Goal: Task Accomplishment & Management: Use online tool/utility

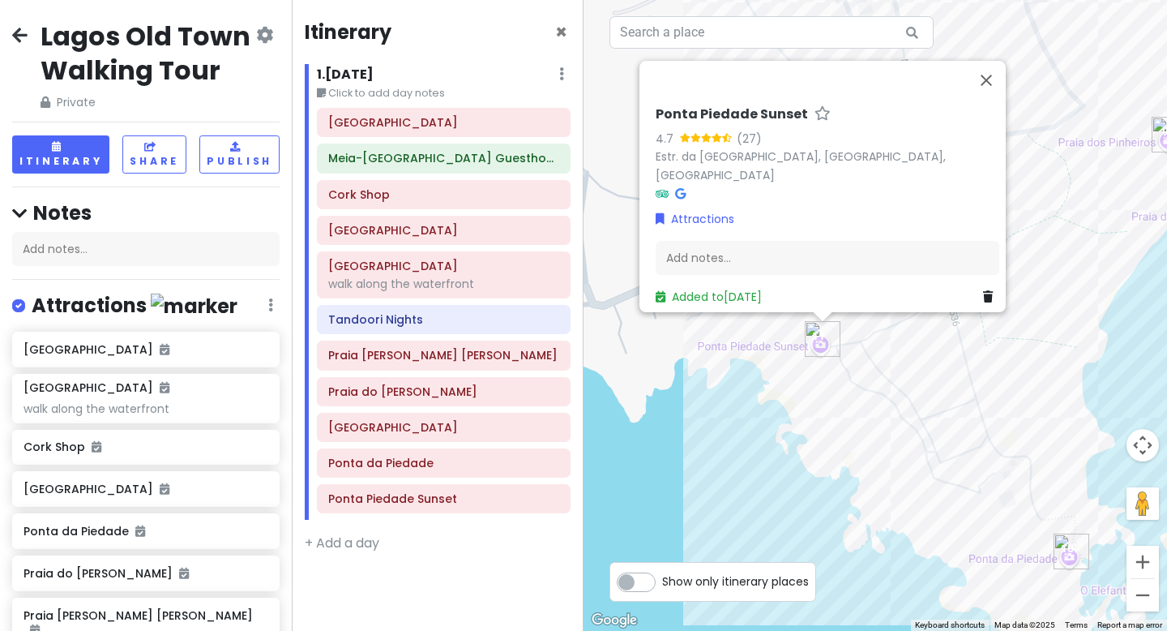
scroll to position [236, 0]
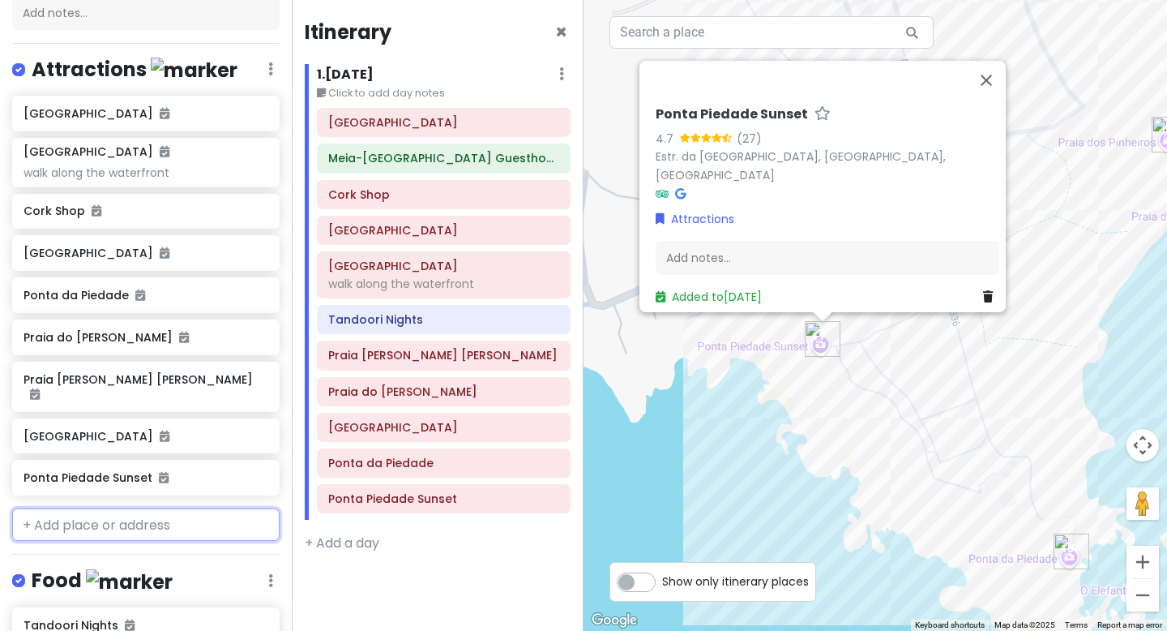
click at [143, 508] on input "text" at bounding box center [146, 524] width 268 height 32
paste input "[GEOGRAPHIC_DATA] viewpoint"
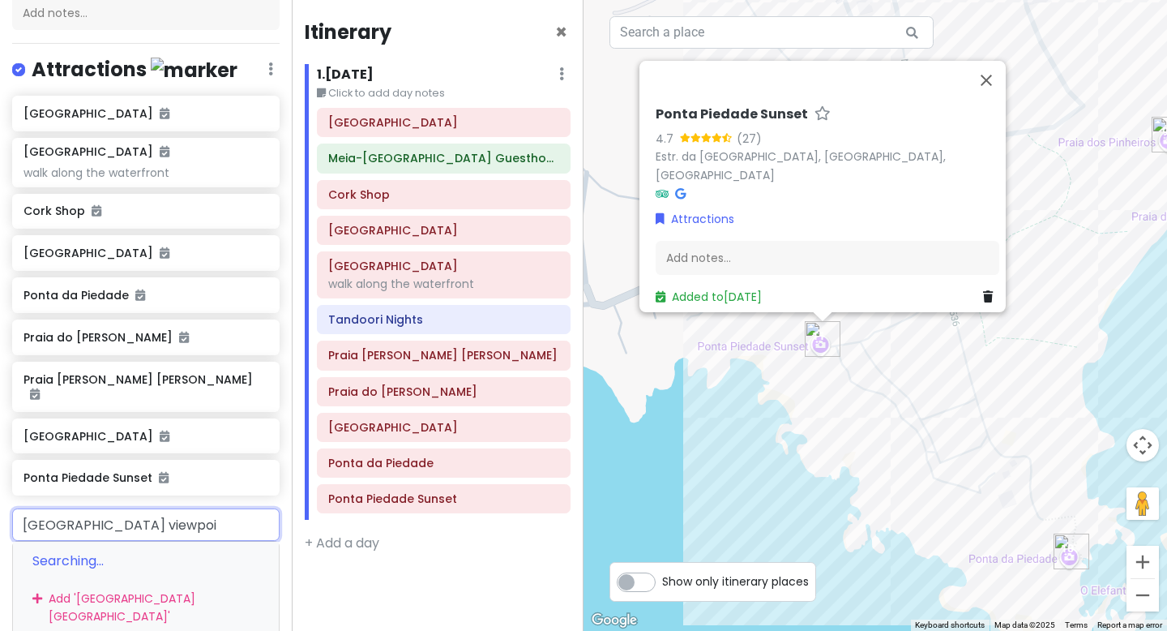
scroll to position [0, 0]
type input "[GEOGRAPHIC_DATA]"
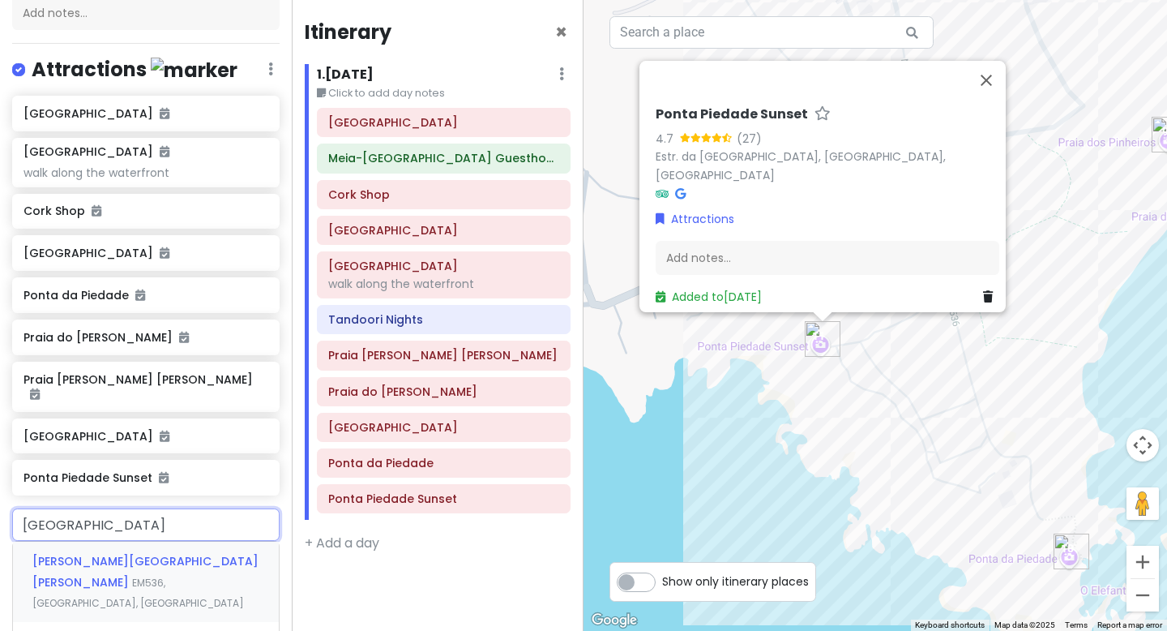
click at [134, 553] on span "[PERSON_NAME][GEOGRAPHIC_DATA][PERSON_NAME]" at bounding box center [145, 571] width 226 height 37
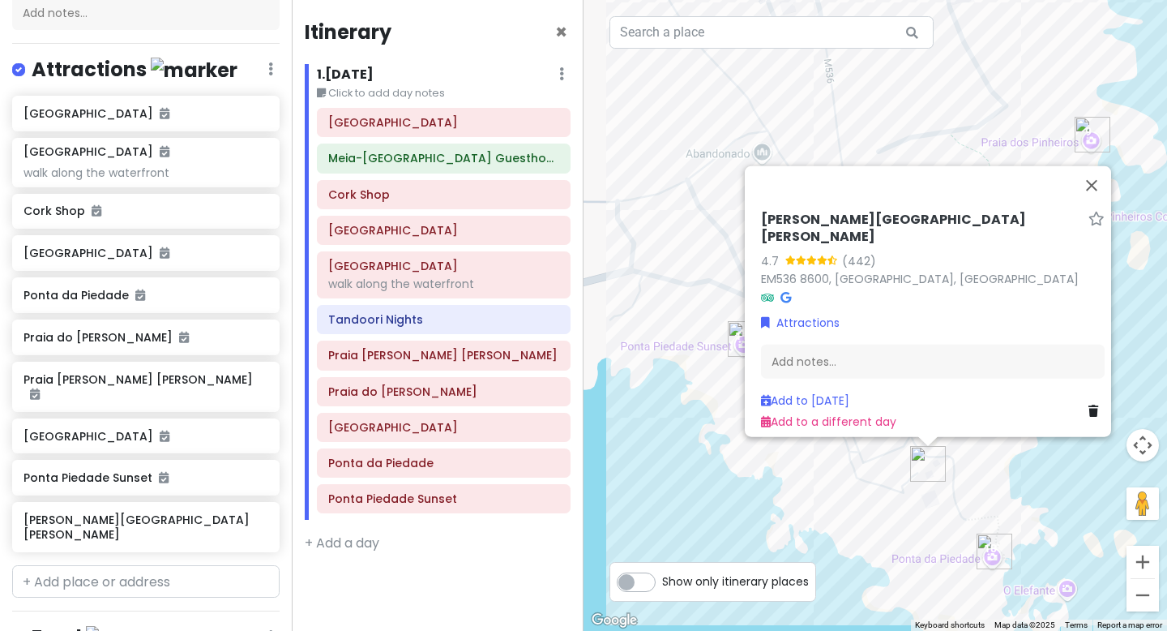
click at [782, 291] on icon at bounding box center [786, 296] width 11 height 11
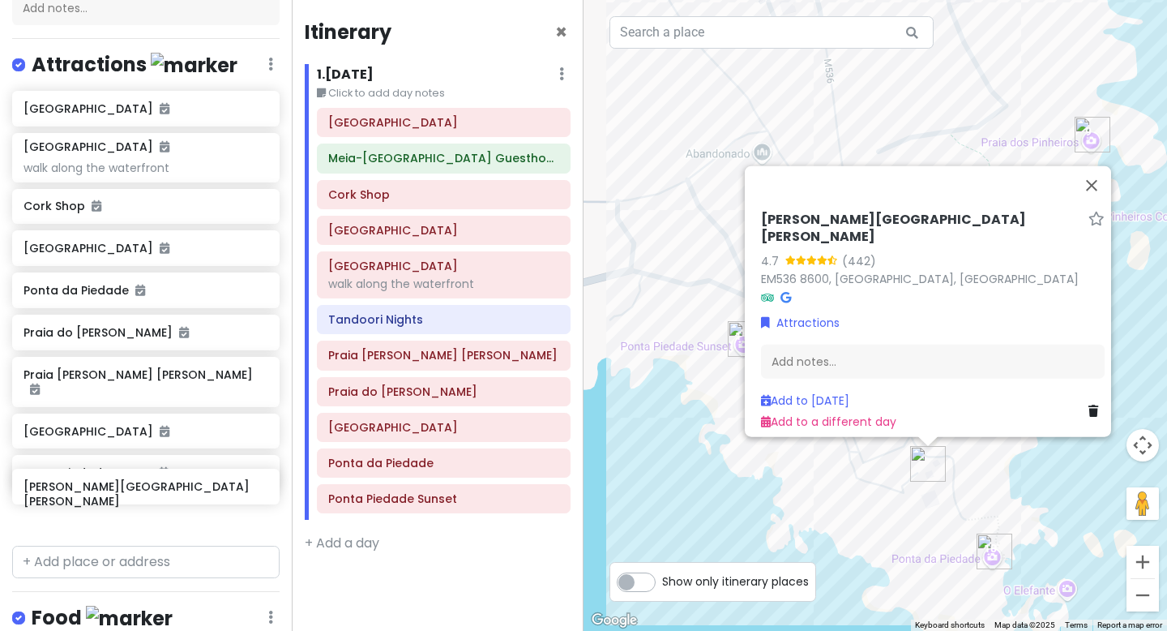
scroll to position [241, 0]
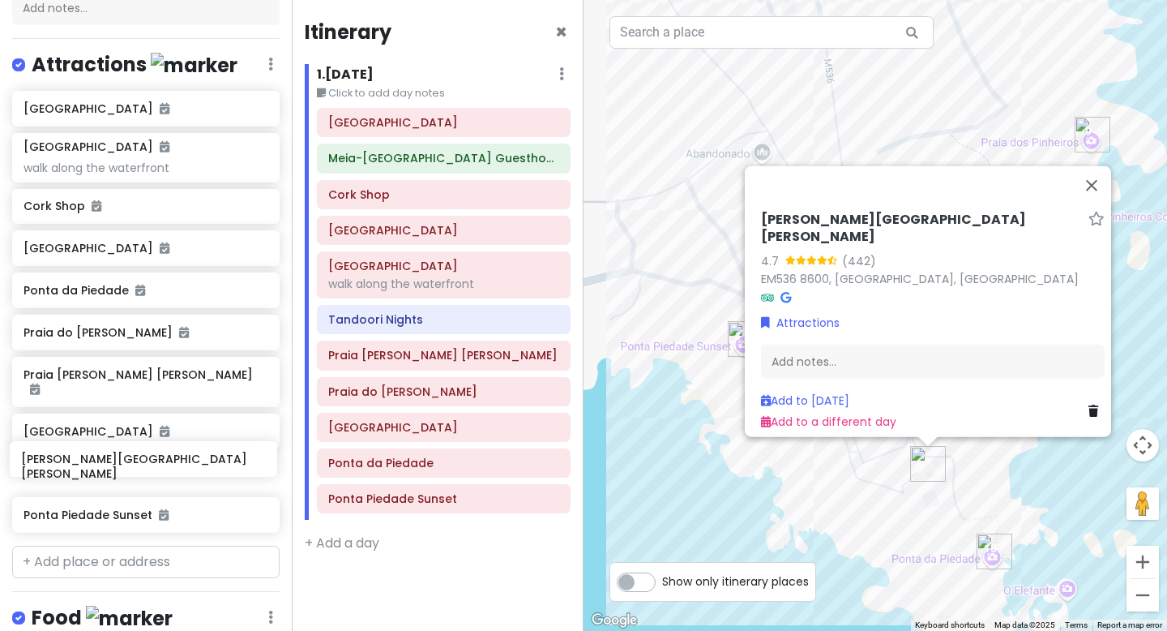
drag, startPoint x: 163, startPoint y: 502, endPoint x: 161, endPoint y: 458, distance: 43.8
click at [161, 458] on div "[GEOGRAPHIC_DATA] [GEOGRAPHIC_DATA] walk along the waterfront [GEOGRAPHIC_DATA]…" at bounding box center [146, 315] width 292 height 448
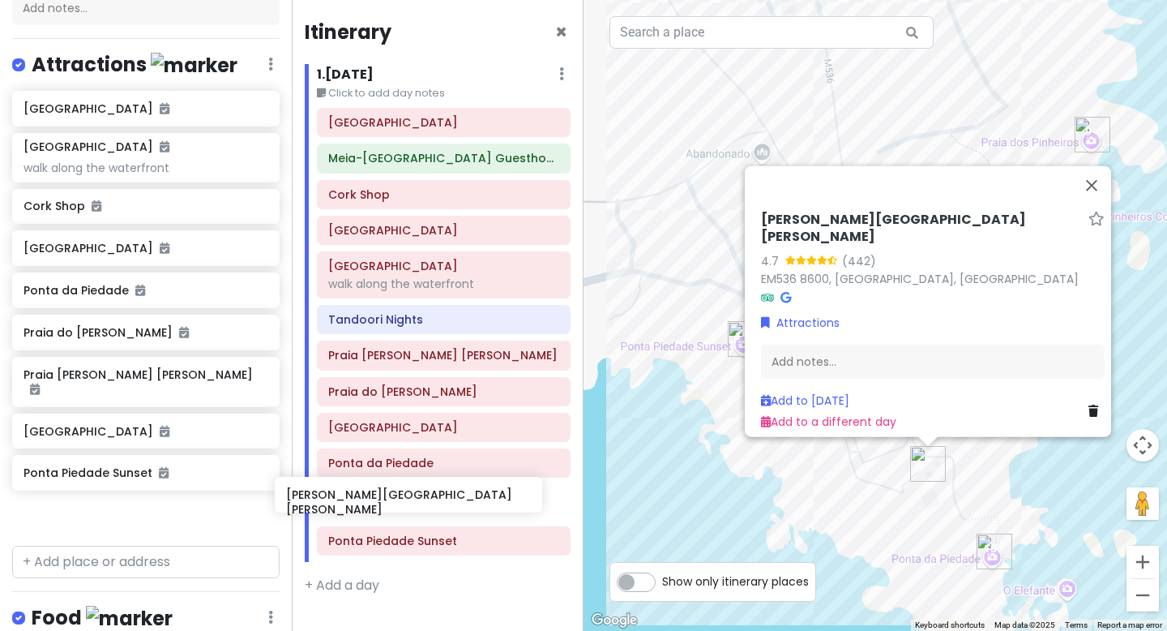
drag, startPoint x: 149, startPoint y: 457, endPoint x: 412, endPoint y: 495, distance: 265.3
click at [412, 495] on div "Lagos Old Town Walking Tour Private Change Dates Make a Copy Delete Trip Go Pro…" at bounding box center [583, 315] width 1167 height 631
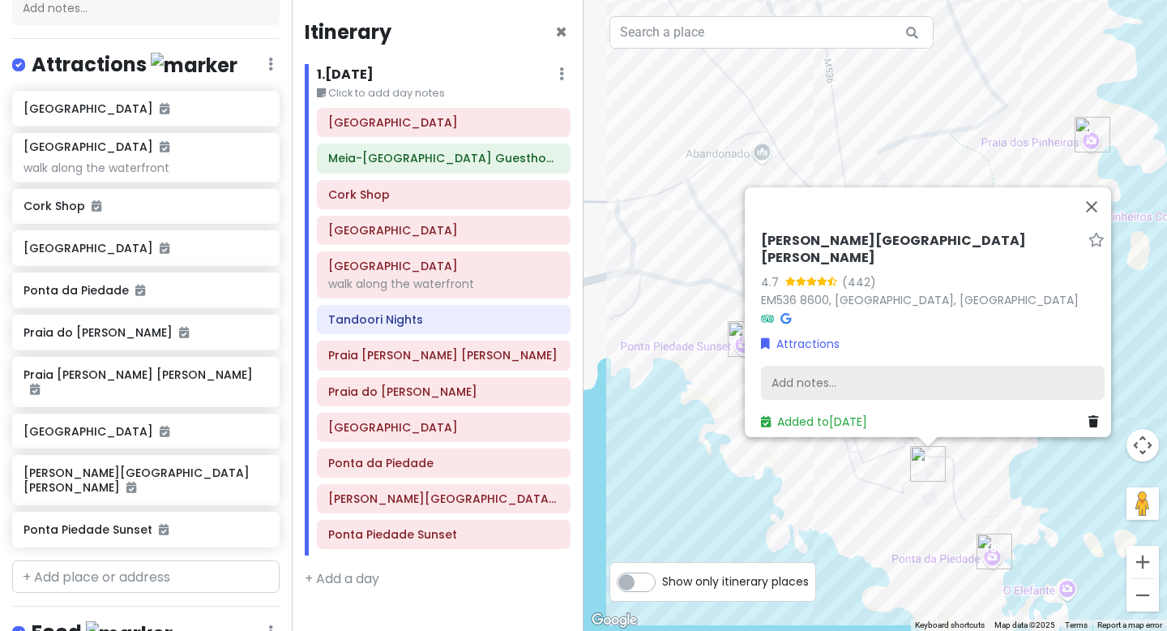
click at [854, 366] on div "Add notes..." at bounding box center [933, 383] width 344 height 34
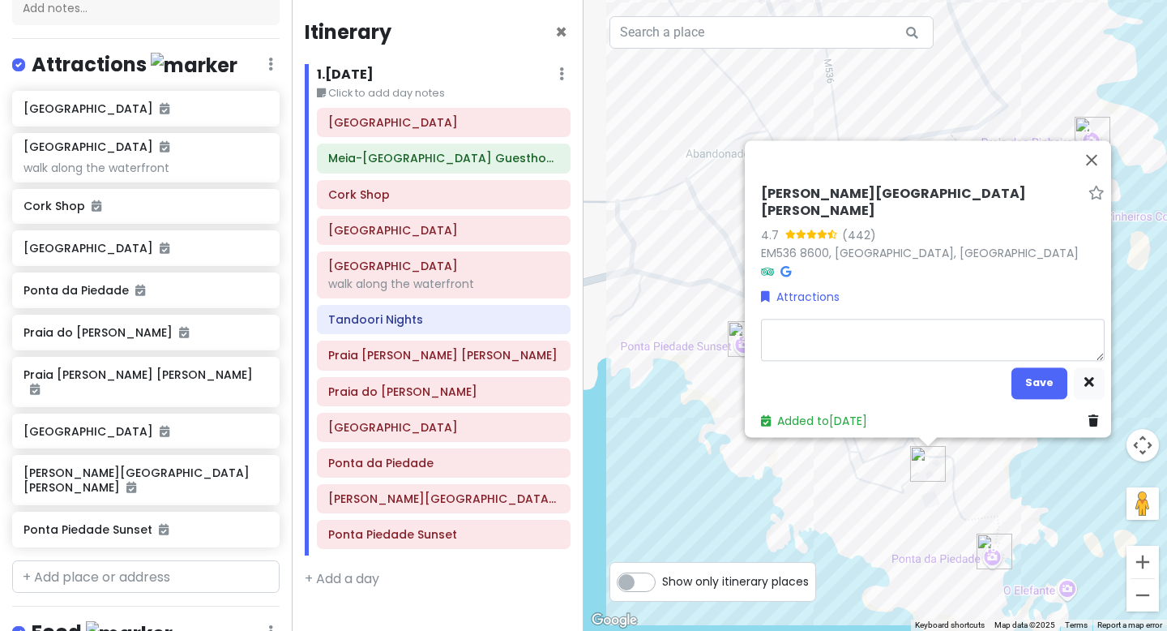
type textarea "x"
type textarea "L"
type textarea "x"
type textarea "Li"
type textarea "x"
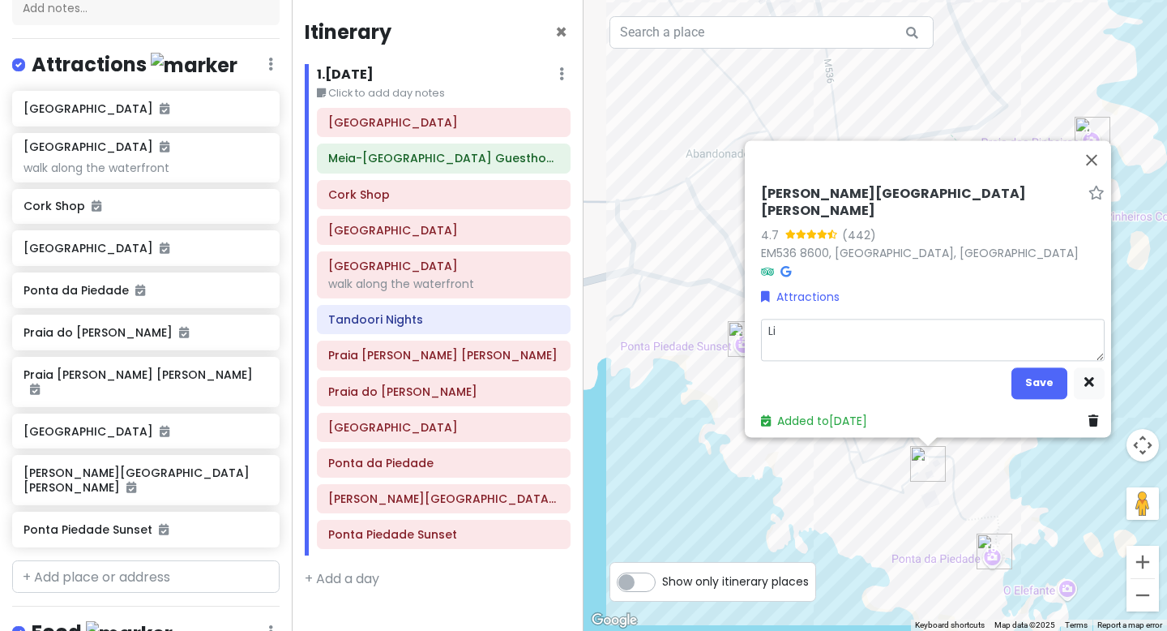
type textarea "Lig"
type textarea "x"
type textarea "Ligh"
type textarea "x"
type textarea "Light"
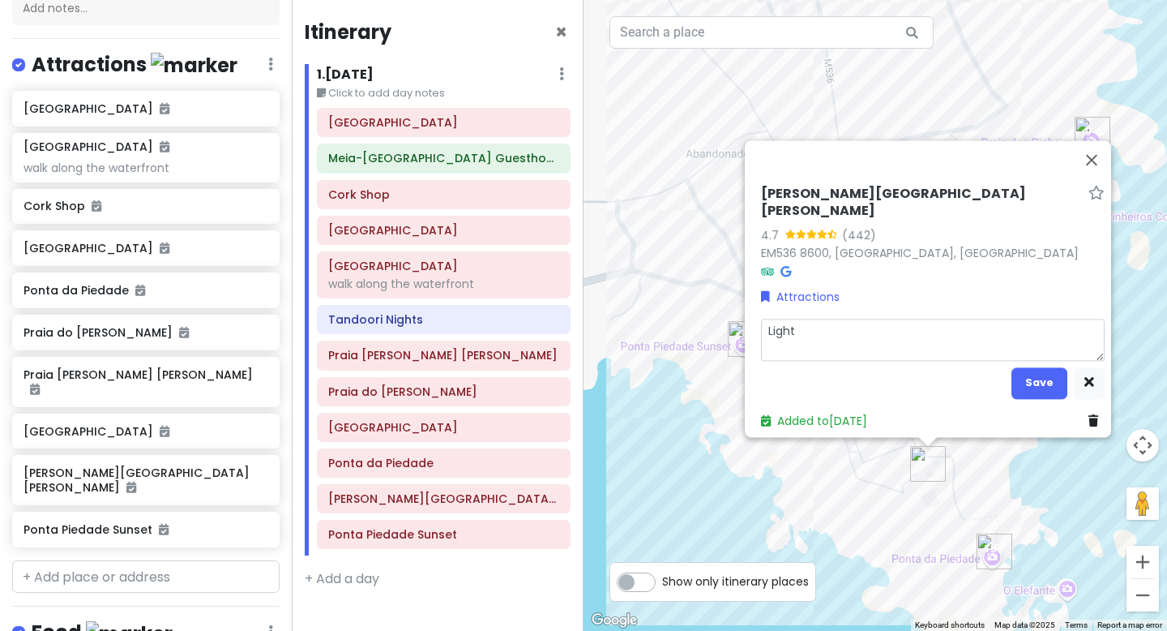
type textarea "x"
type textarea "Lighth"
type textarea "x"
type textarea "Lightho"
type textarea "x"
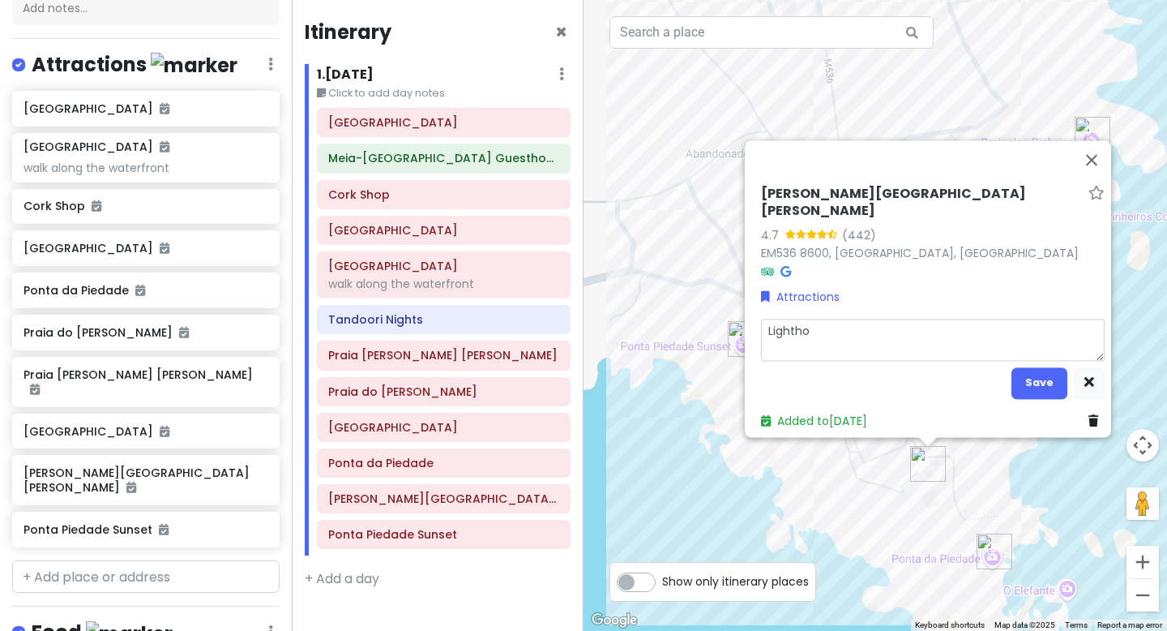
type textarea "Lighthou"
type textarea "x"
type textarea "Lighthous"
type textarea "x"
type textarea "Lighthouse"
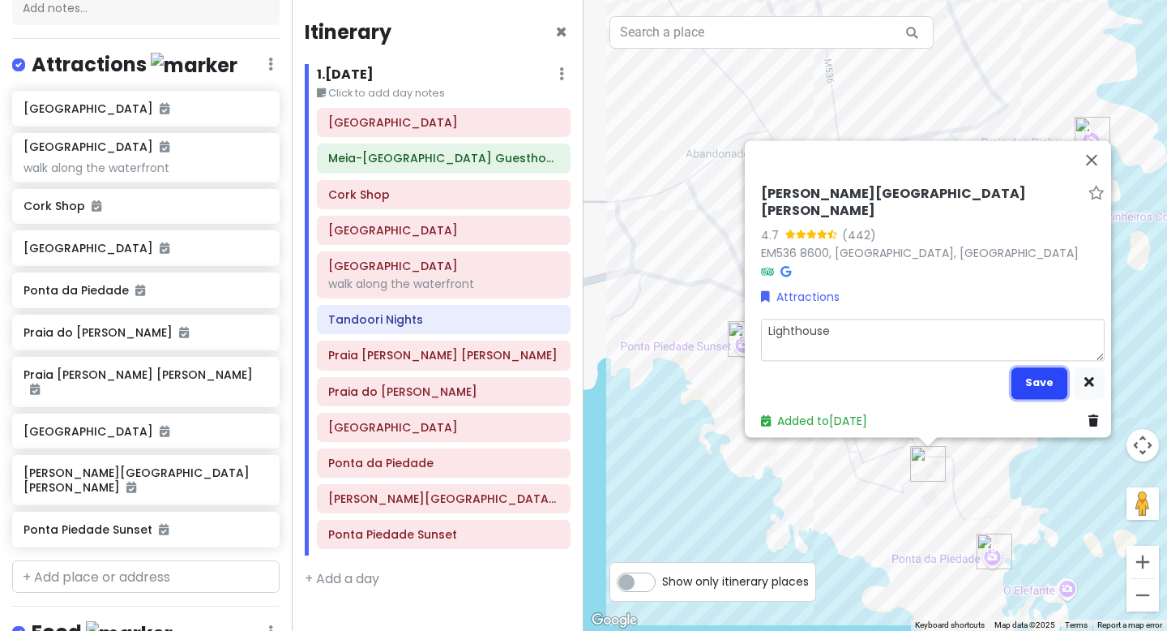
click at [1036, 375] on button "Save" at bounding box center [1040, 383] width 56 height 32
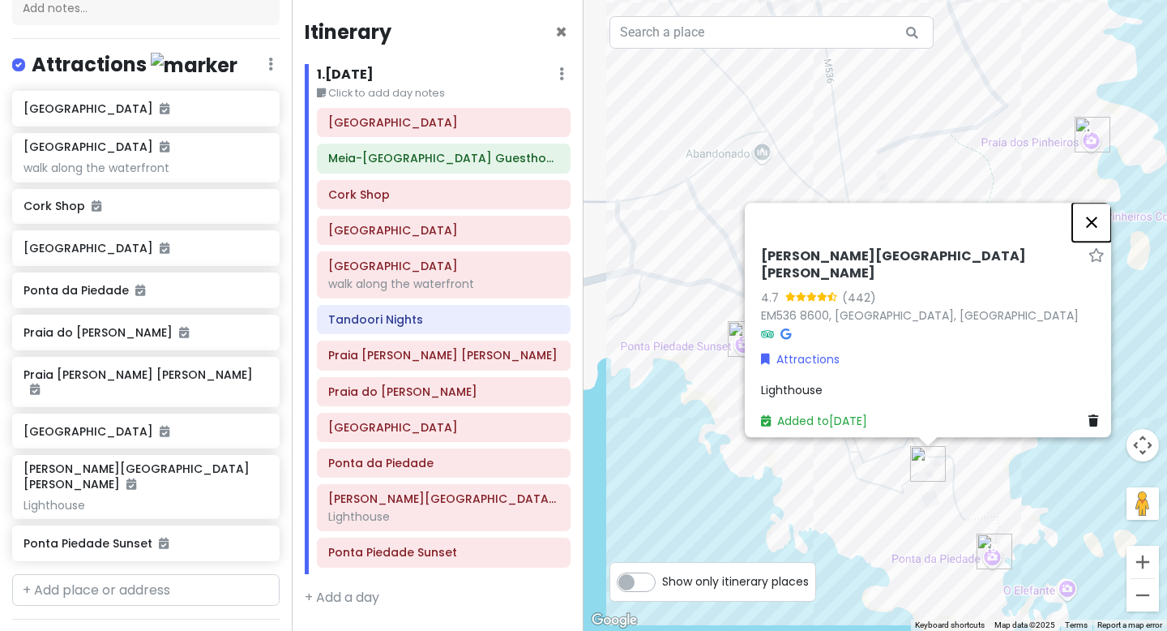
click at [1096, 233] on button "Close" at bounding box center [1092, 222] width 39 height 39
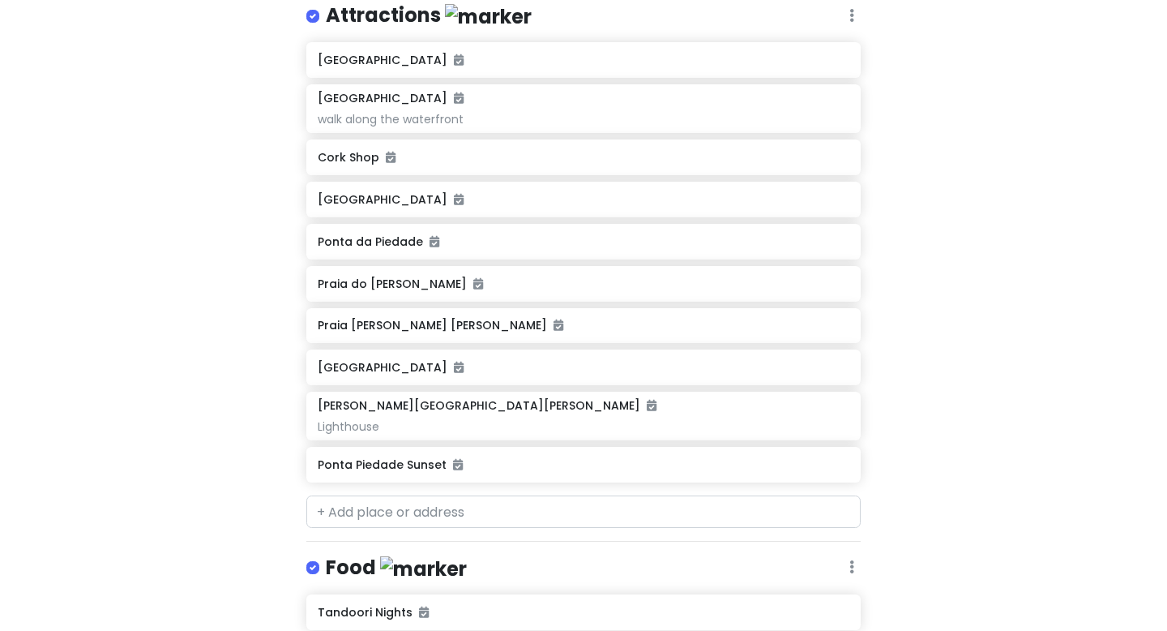
scroll to position [256, 0]
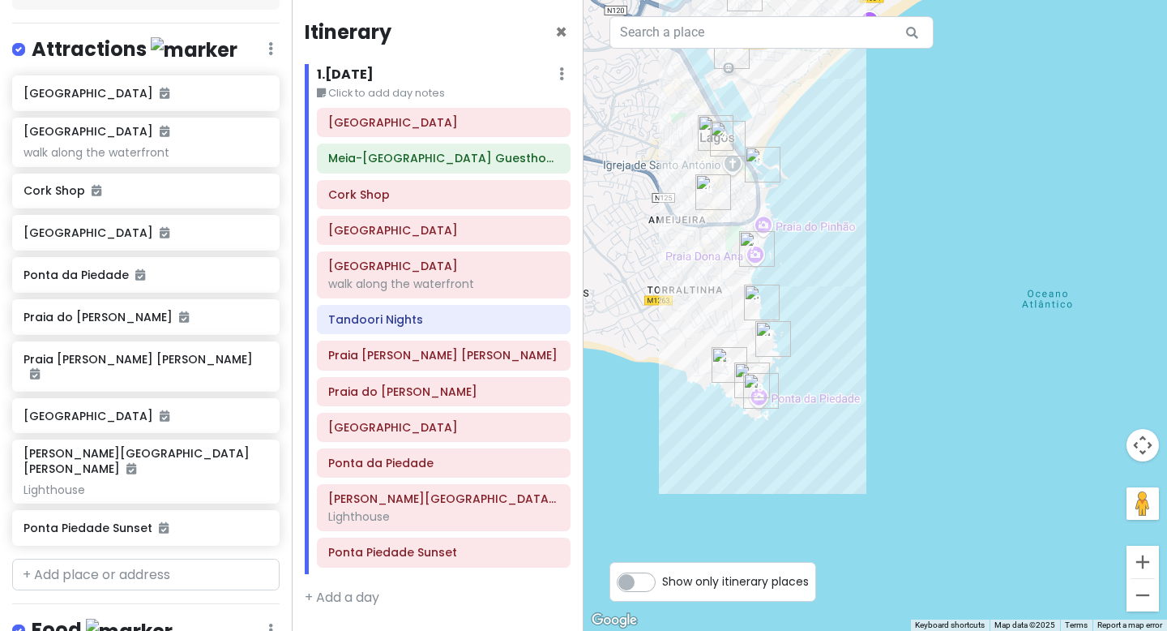
drag, startPoint x: 814, startPoint y: 434, endPoint x: 678, endPoint y: 326, distance: 173.7
click at [678, 326] on div at bounding box center [876, 315] width 584 height 631
click at [725, 358] on img "Ponta Piedade Sunset" at bounding box center [728, 362] width 36 height 36
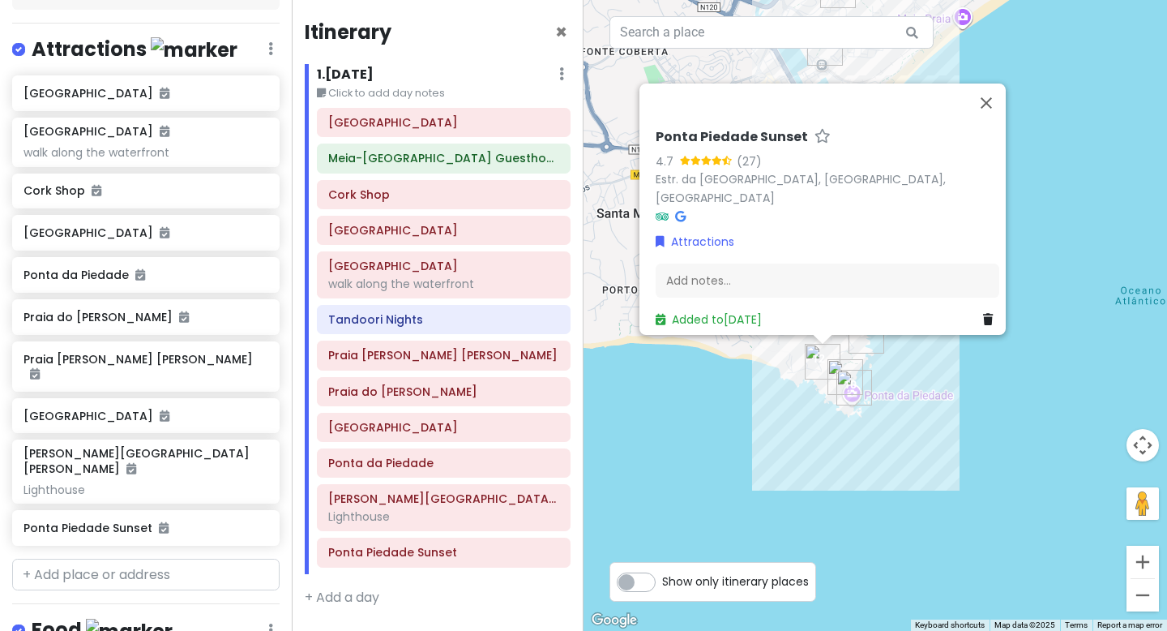
click at [675, 211] on icon at bounding box center [680, 216] width 11 height 11
click at [998, 111] on button "Close" at bounding box center [986, 103] width 39 height 39
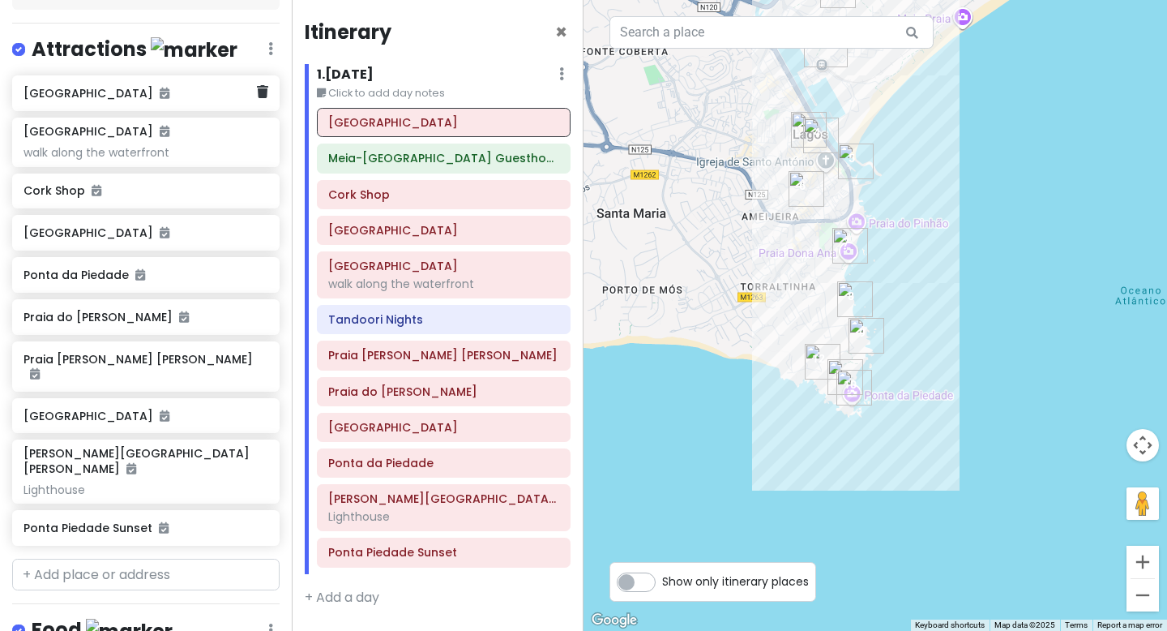
scroll to position [0, 0]
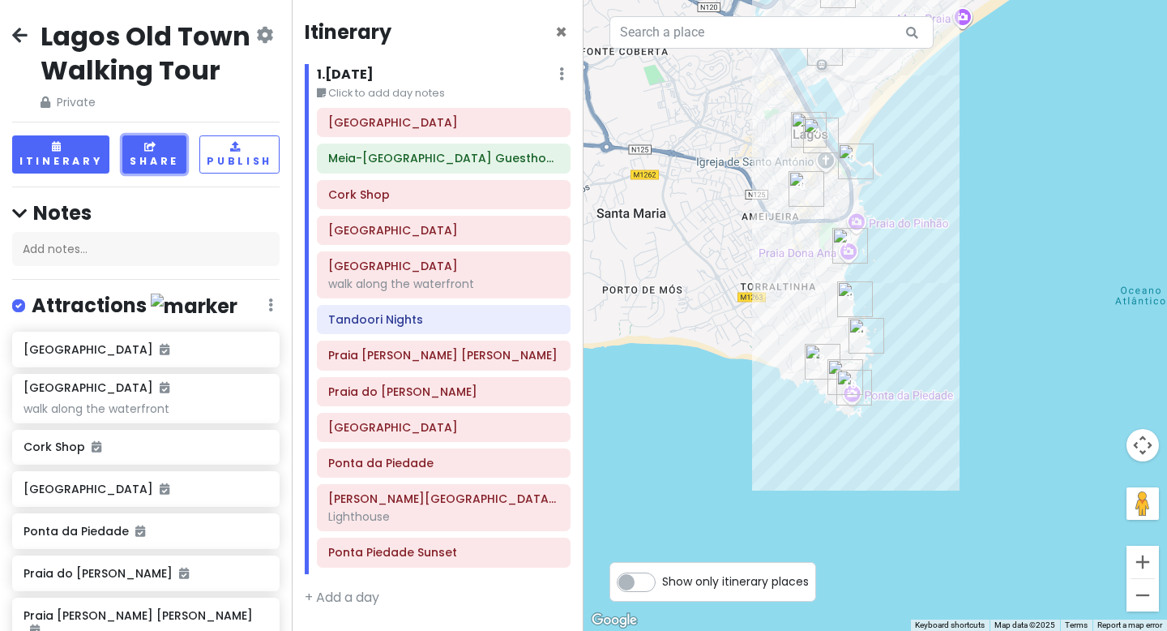
click at [152, 156] on button "Share" at bounding box center [154, 154] width 64 height 38
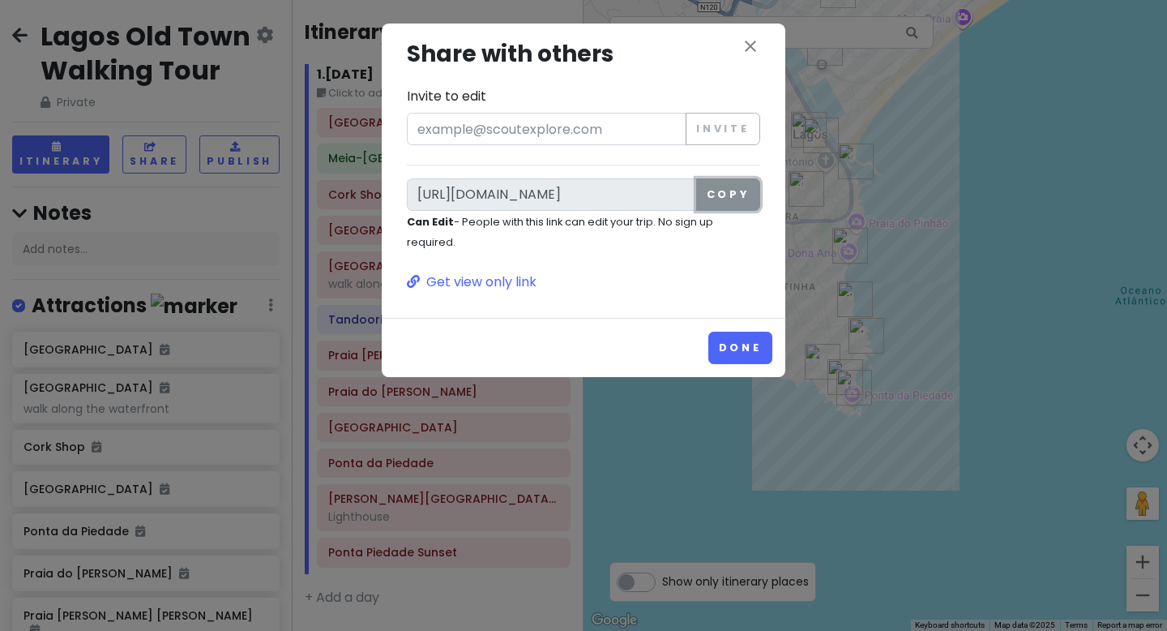
click at [730, 195] on button "Copy" at bounding box center [728, 194] width 64 height 32
click at [747, 354] on button "Done" at bounding box center [741, 348] width 64 height 32
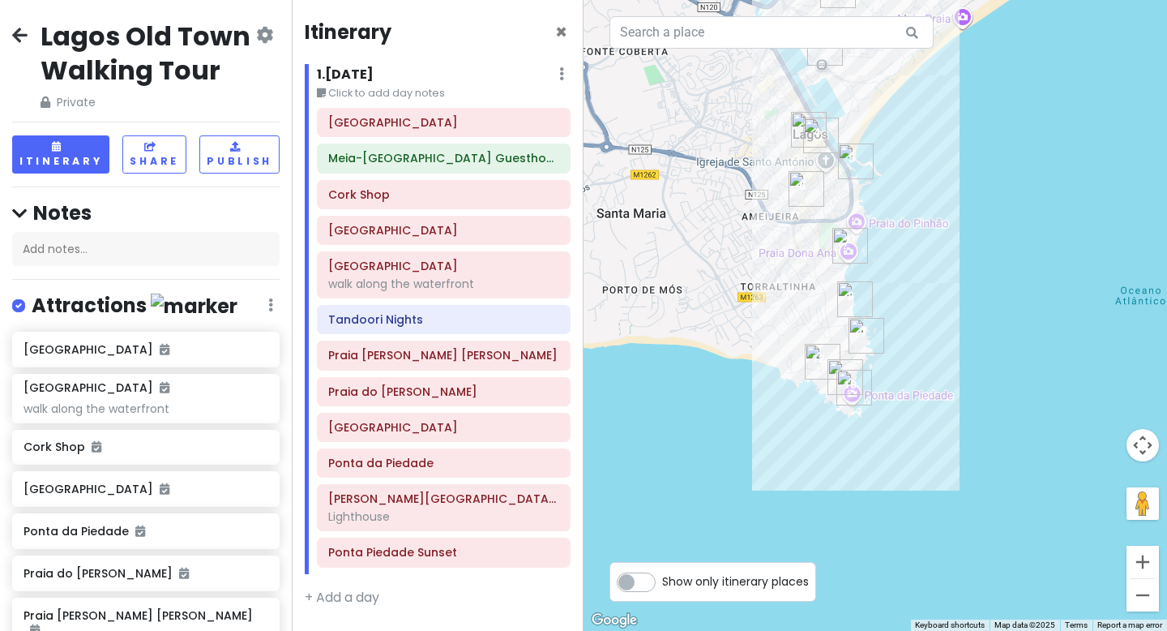
click at [17, 38] on icon at bounding box center [19, 34] width 15 height 13
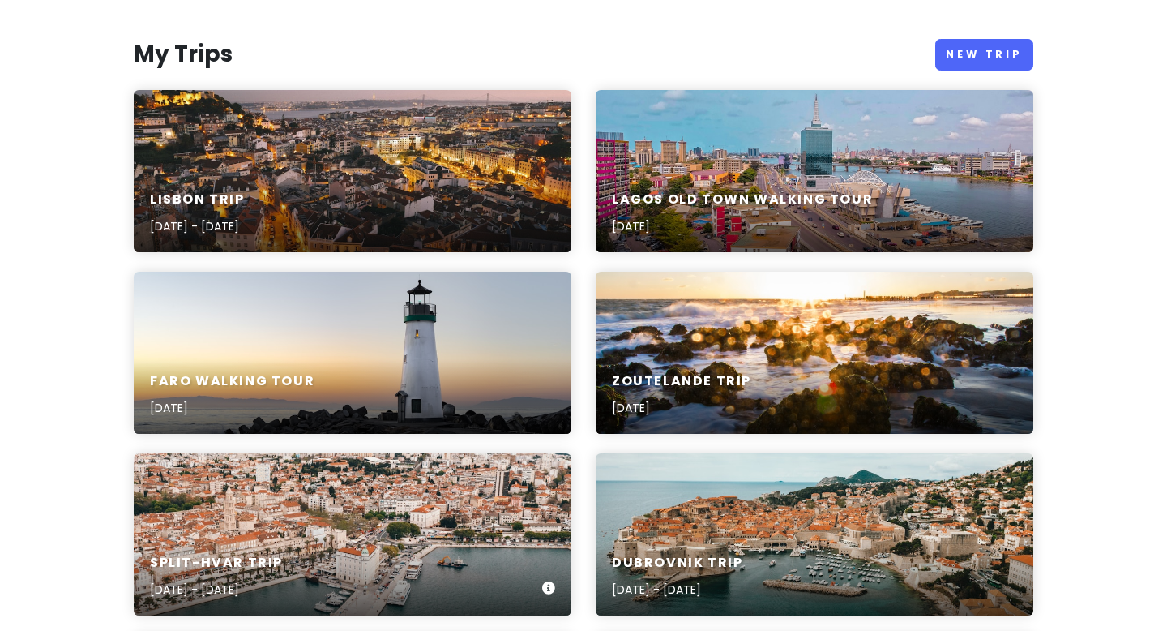
scroll to position [161, 0]
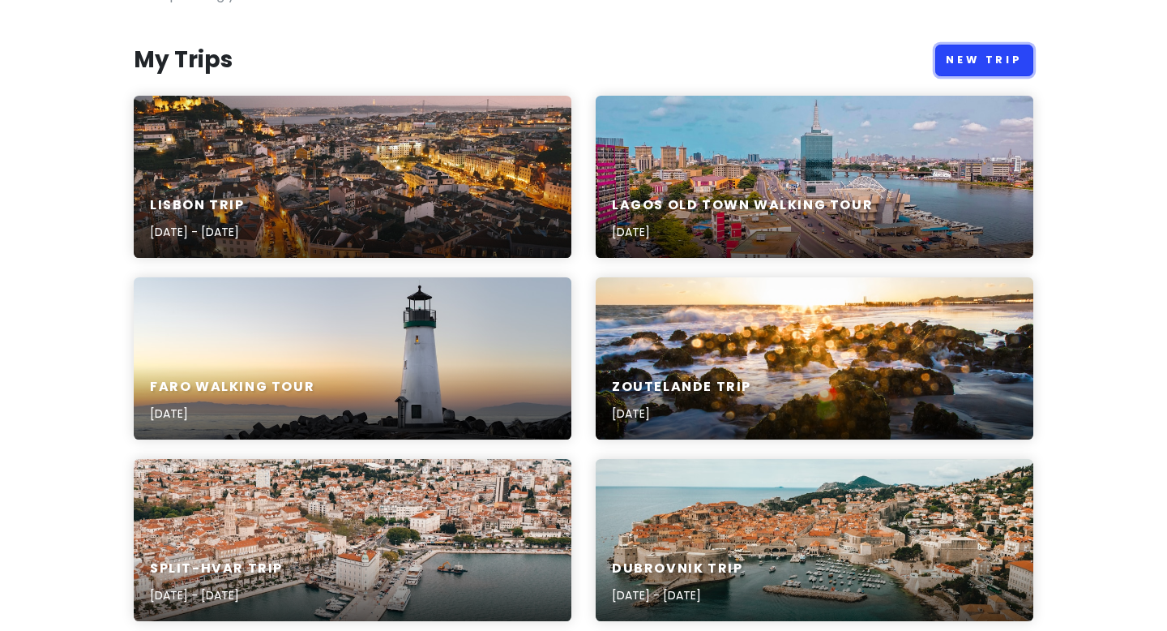
click at [969, 59] on link "New Trip" at bounding box center [985, 61] width 98 height 32
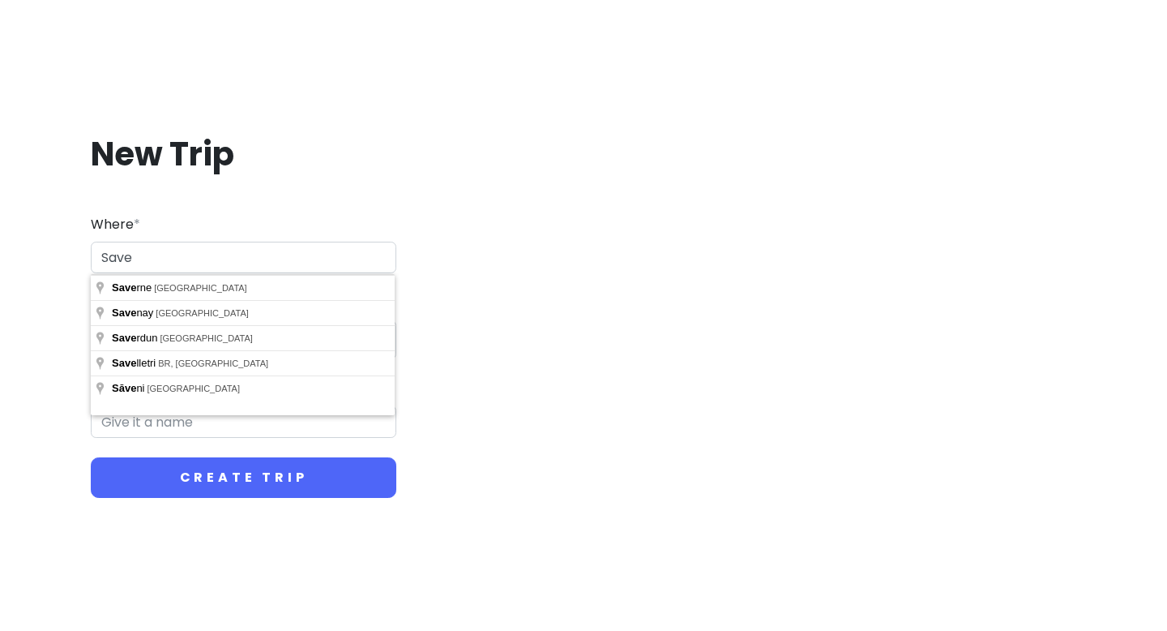
type input "Saven"
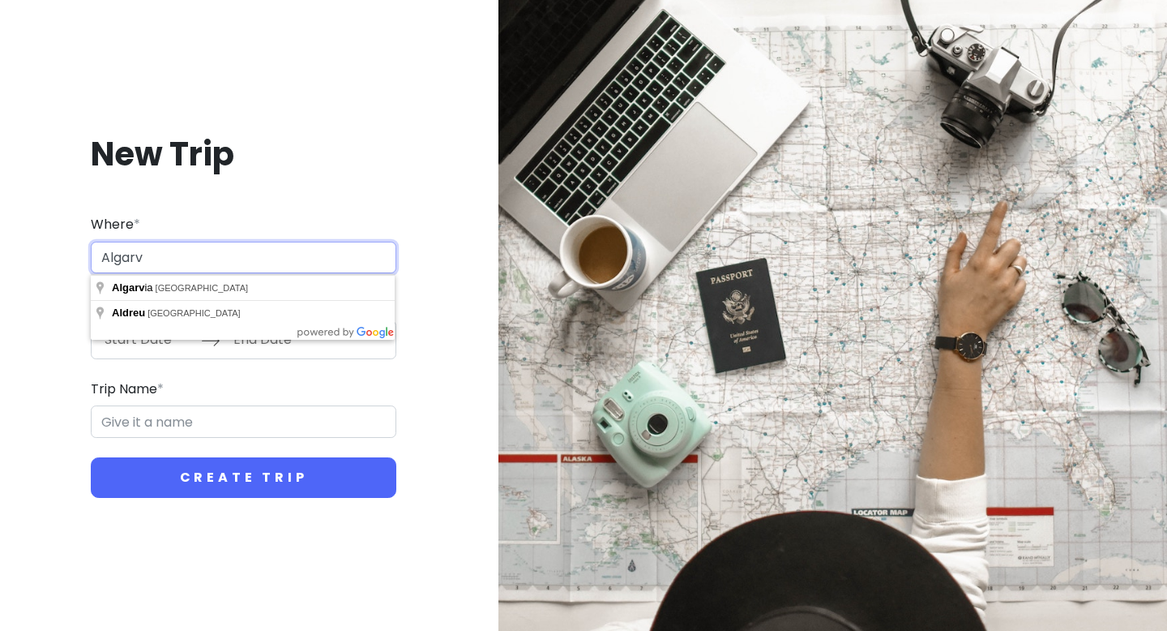
paste input "algarve"
type input "algarv"
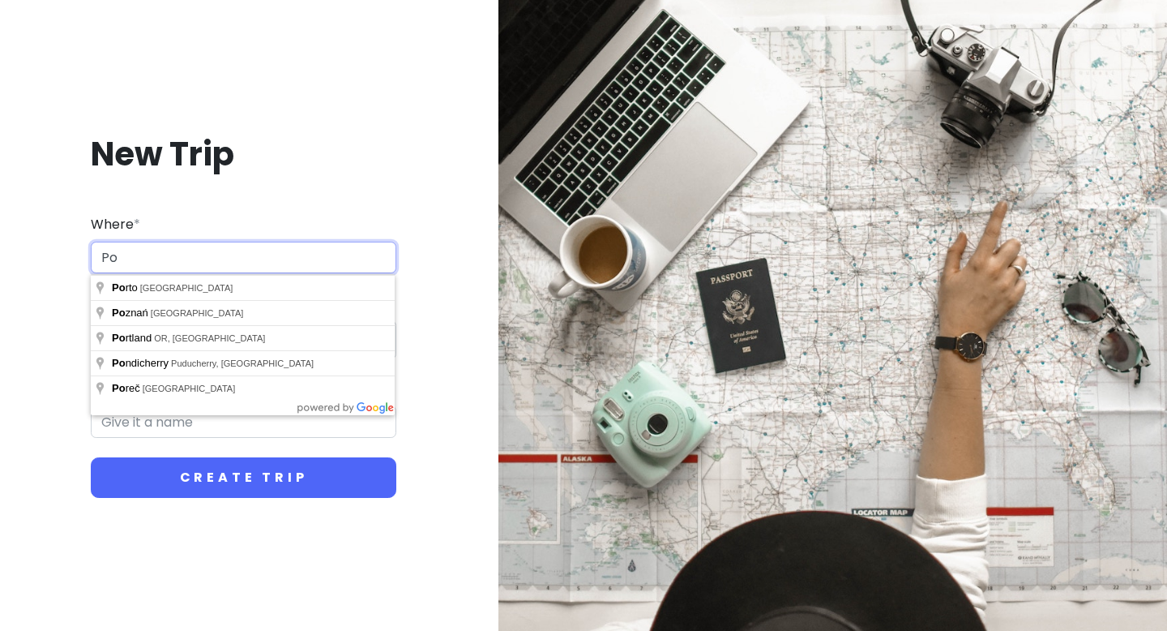
type input "P"
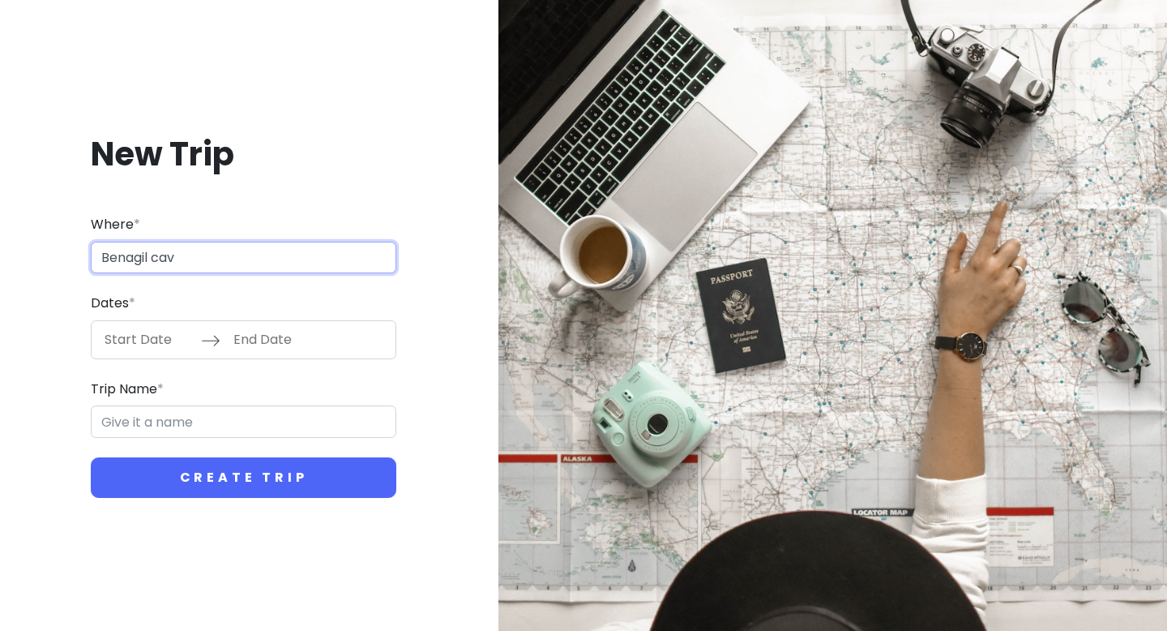
type input "Benagil cave"
type input "8500 Portimão, [GEOGRAPHIC_DATA]"
type input "Portimão Trip"
click at [155, 341] on input "Start Date" at bounding box center [148, 339] width 105 height 37
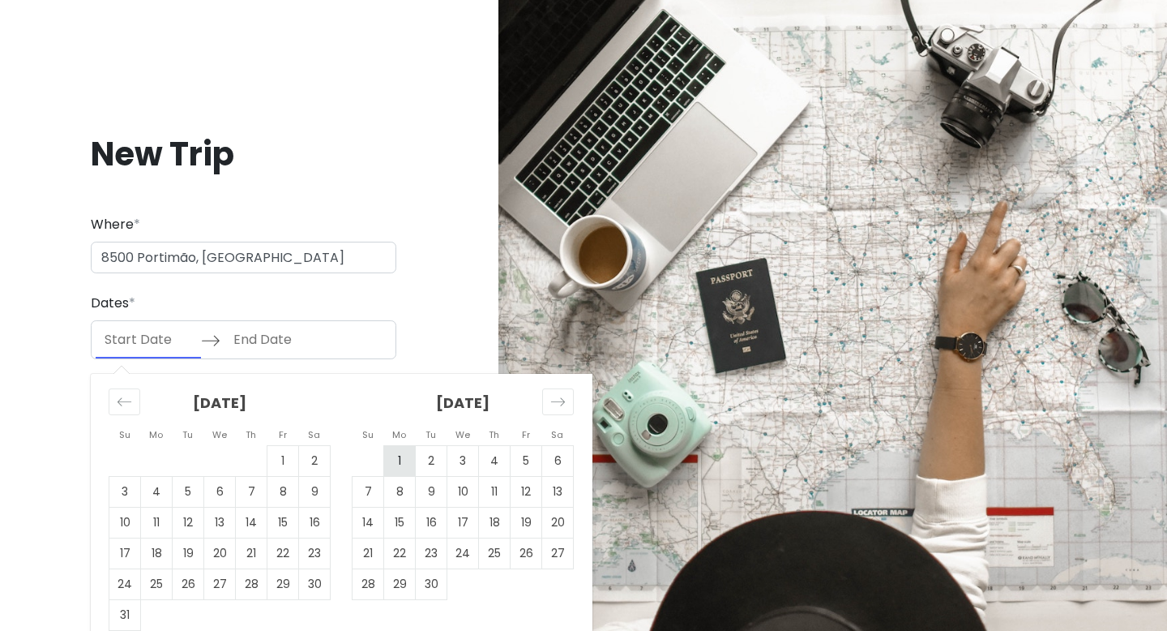
click at [398, 462] on td "1" at bounding box center [400, 460] width 32 height 31
type input "[DATE]"
click at [397, 462] on td "1" at bounding box center [400, 460] width 32 height 31
type input "[DATE]"
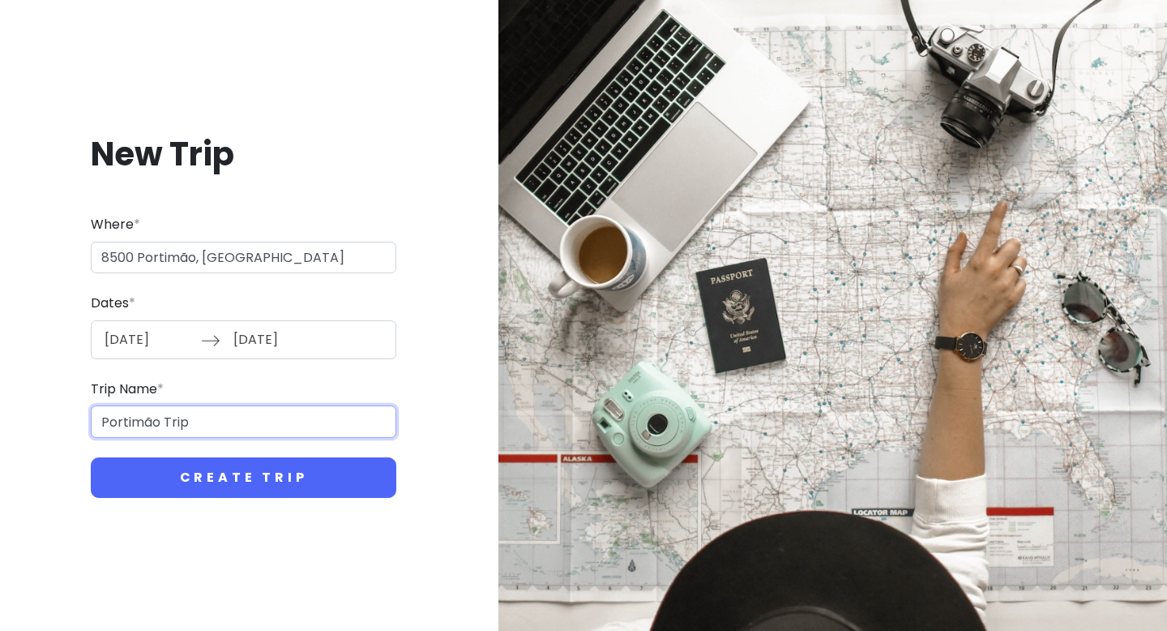
drag, startPoint x: 268, startPoint y: 427, endPoint x: 38, endPoint y: 422, distance: 229.5
click at [37, 422] on div "New Trip Where * 8500 Portimão, [GEOGRAPHIC_DATA] Dates * [DATE] Navigate forwa…" at bounding box center [243, 315] width 461 height 443
click at [182, 419] on input "Seven Hanging" at bounding box center [244, 421] width 306 height 32
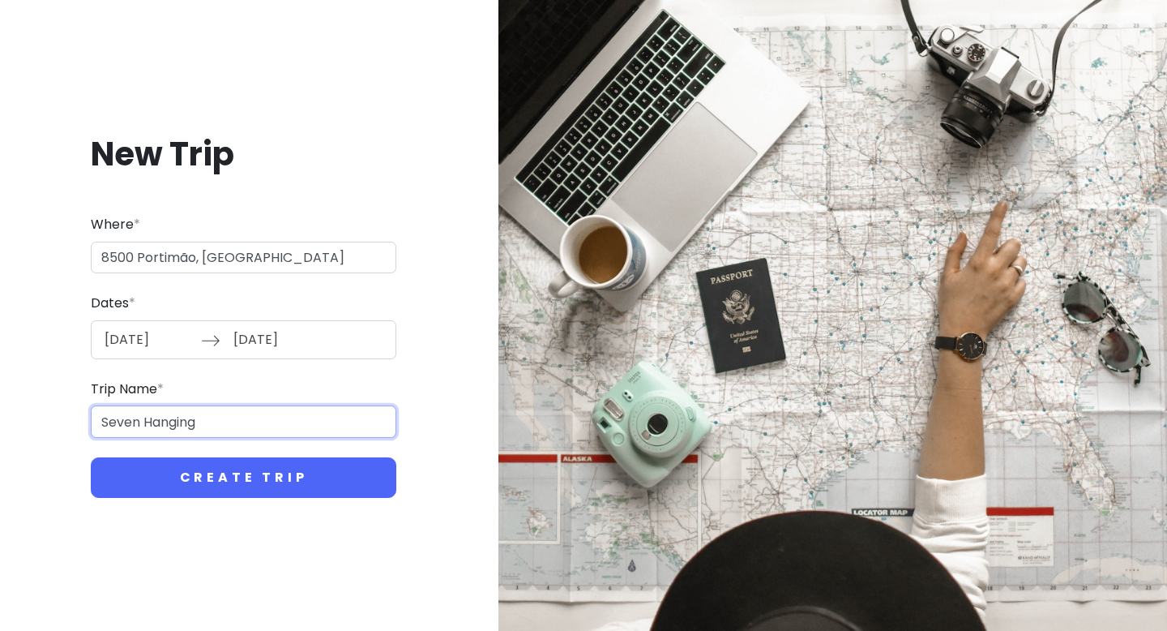
paste input "Valleys Trail"
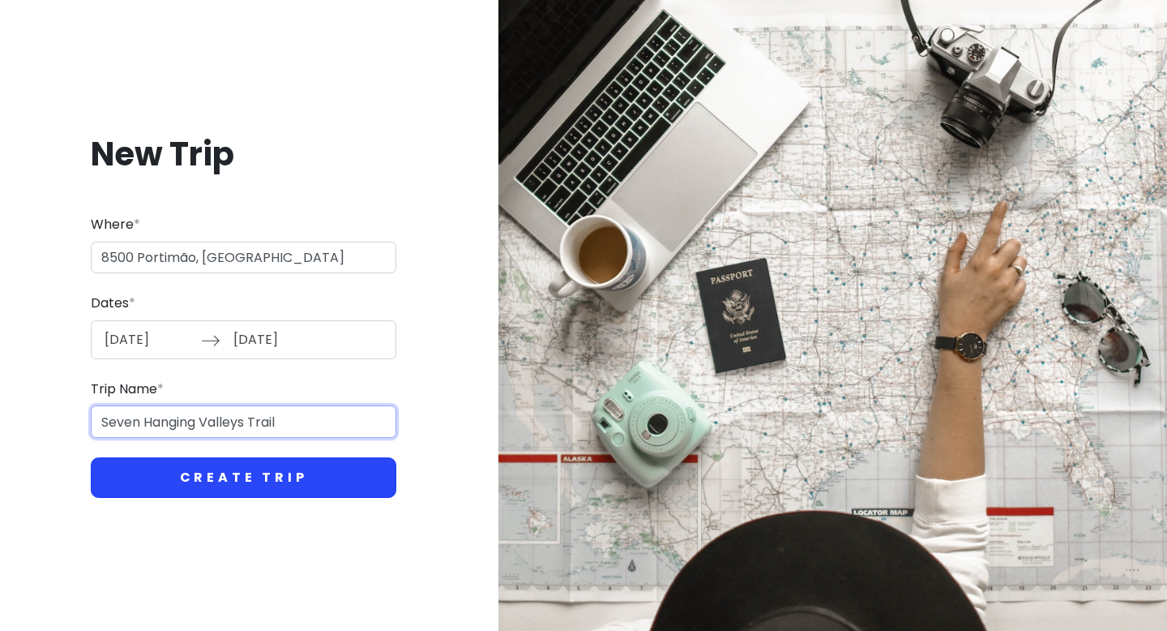
type input "Seven Hanging Valleys Trail"
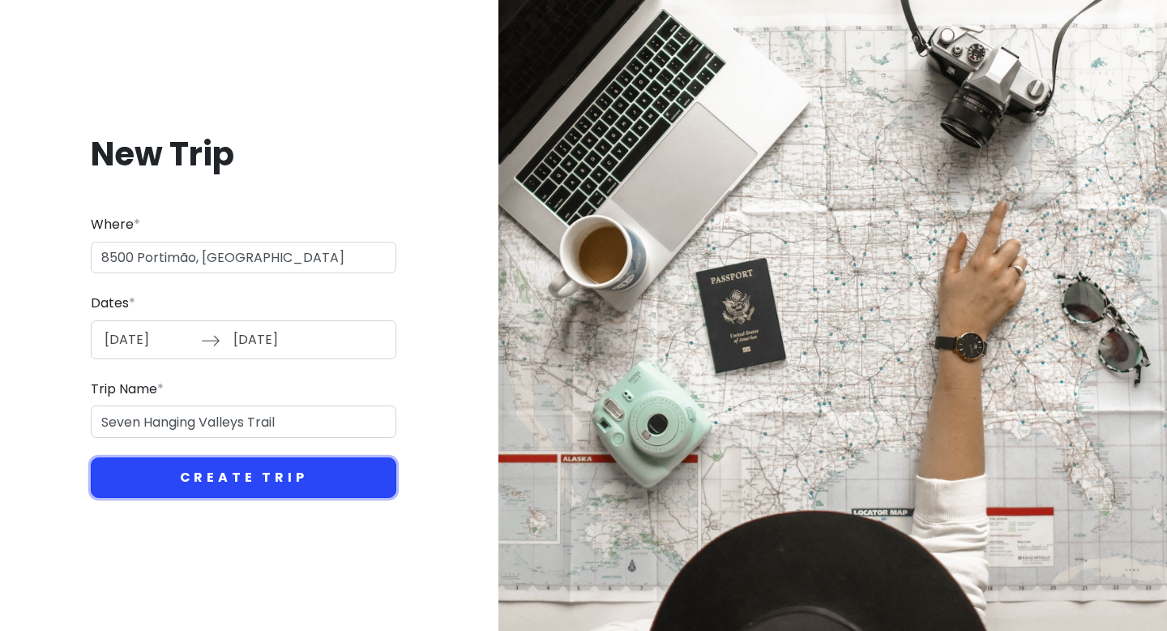
click at [229, 480] on button "Create Trip" at bounding box center [244, 477] width 306 height 41
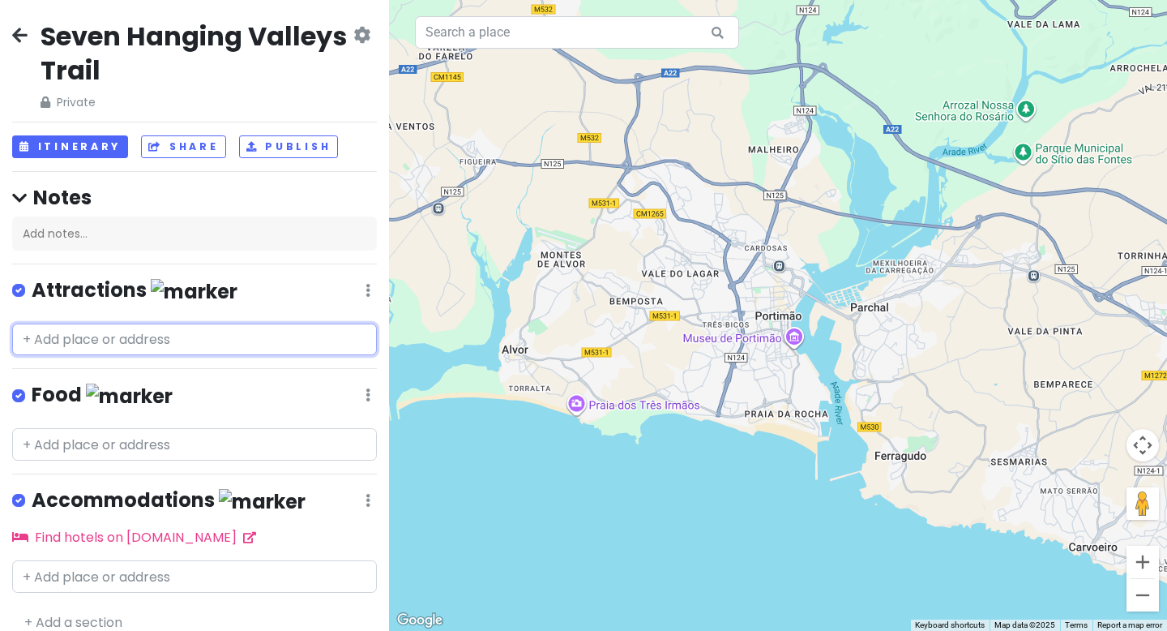
click at [132, 336] on input "text" at bounding box center [194, 339] width 365 height 32
paste input "[GEOGRAPHIC_DATA] parking"
type input "[GEOGRAPHIC_DATA] parking"
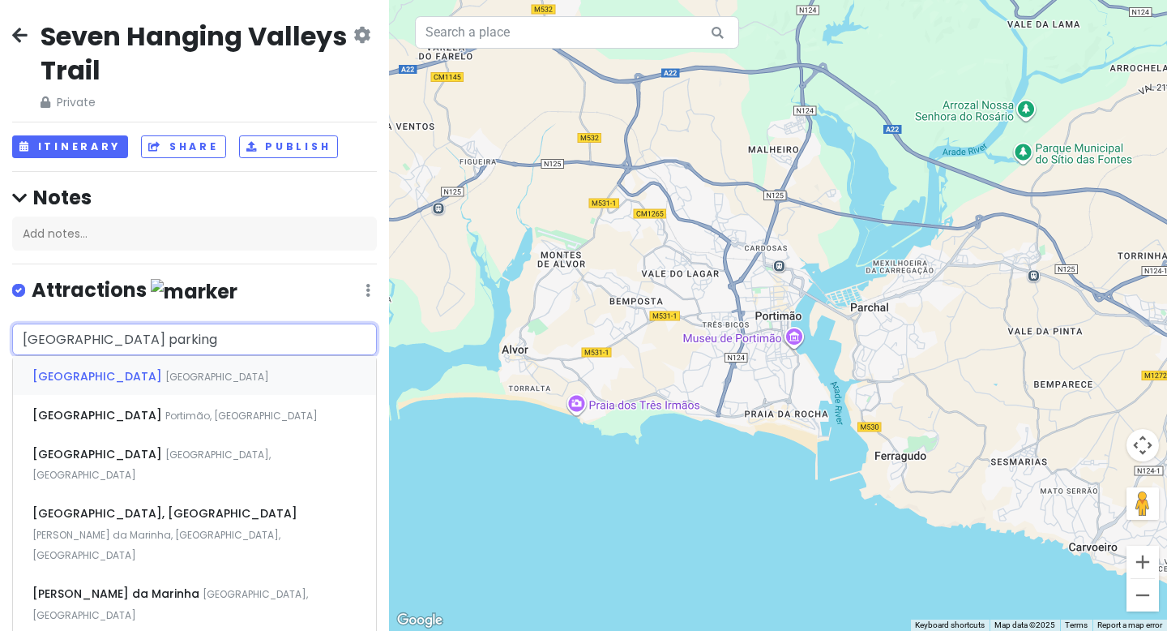
click at [165, 376] on span "[GEOGRAPHIC_DATA]" at bounding box center [217, 377] width 104 height 14
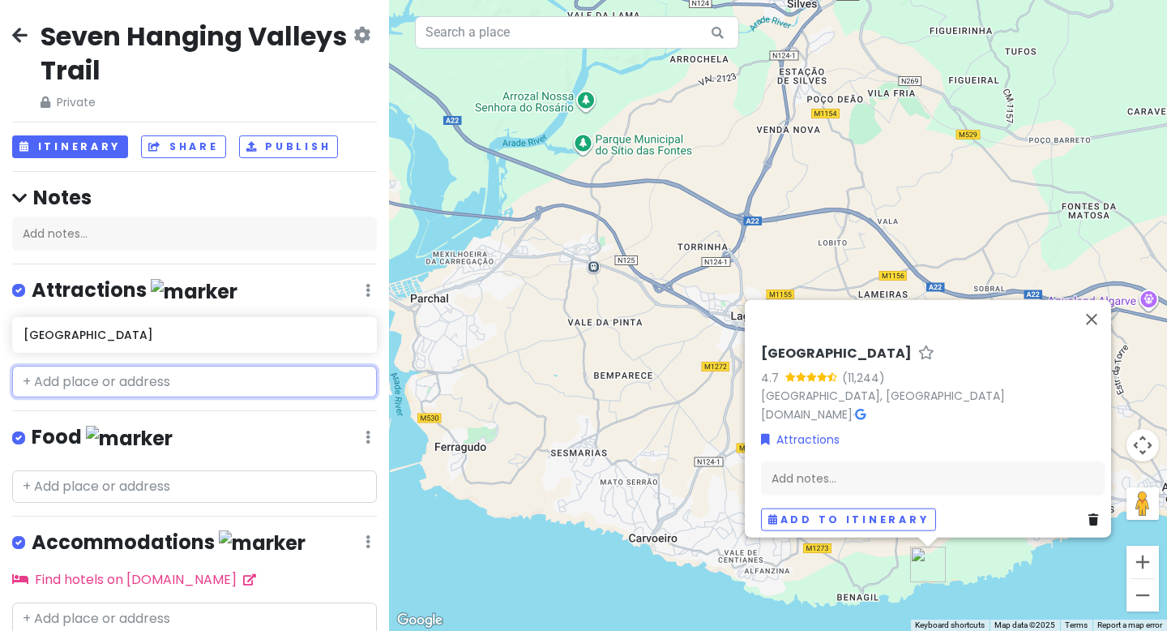
click at [163, 385] on input "text" at bounding box center [194, 382] width 365 height 32
paste input "[GEOGRAPHIC_DATA][PERSON_NAME]"
type input "[GEOGRAPHIC_DATA][PERSON_NAME]"
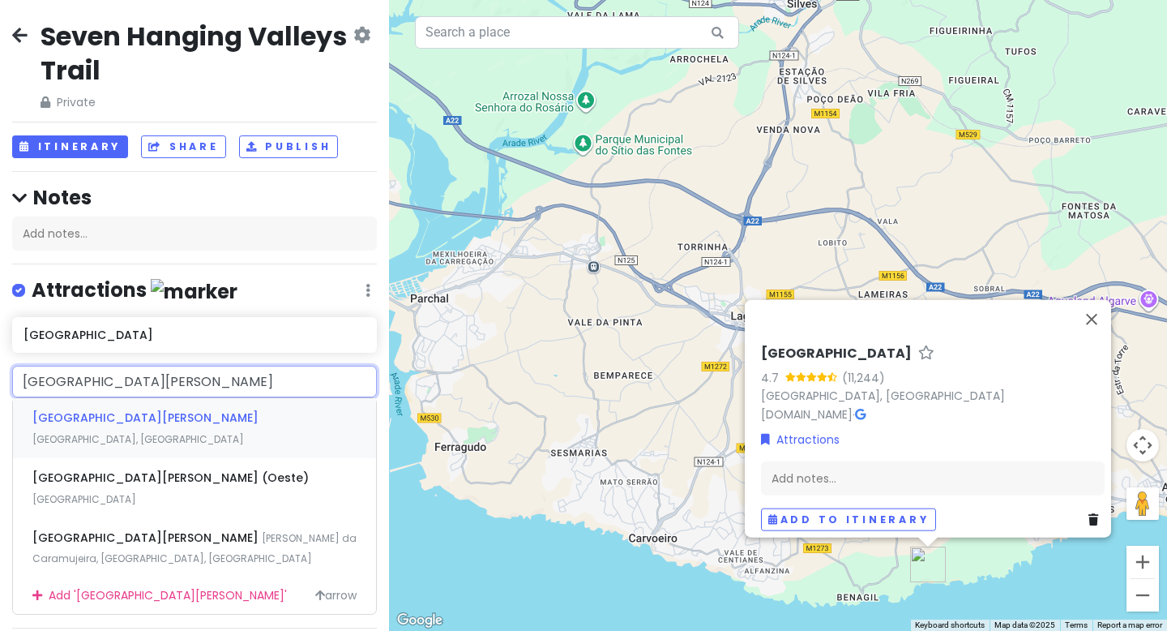
click at [161, 432] on span "[GEOGRAPHIC_DATA], [GEOGRAPHIC_DATA]" at bounding box center [138, 439] width 212 height 14
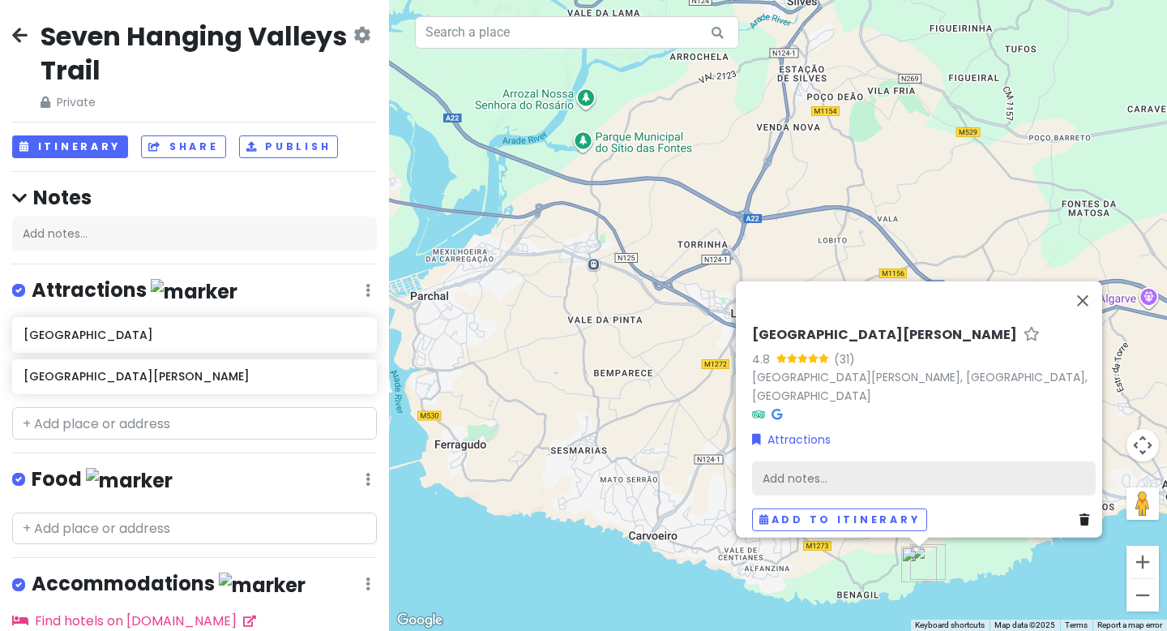
click at [885, 467] on div "Add notes..." at bounding box center [924, 478] width 344 height 34
type textarea "x"
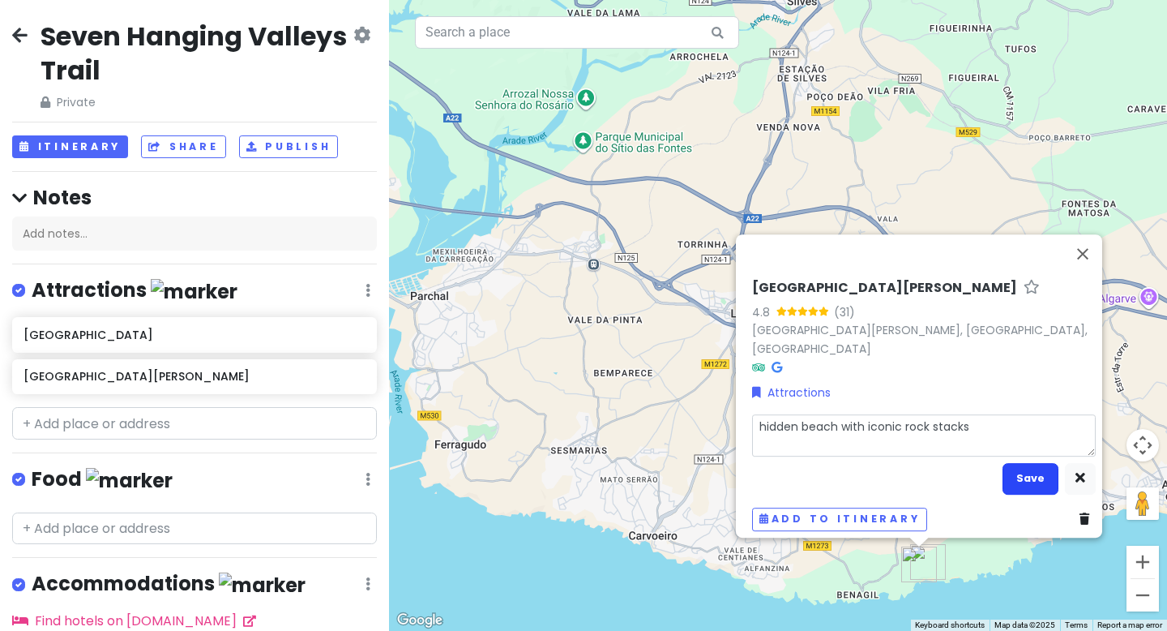
type textarea "hidden beach with iconic rock stacks"
click at [1023, 474] on button "Save" at bounding box center [1031, 479] width 56 height 32
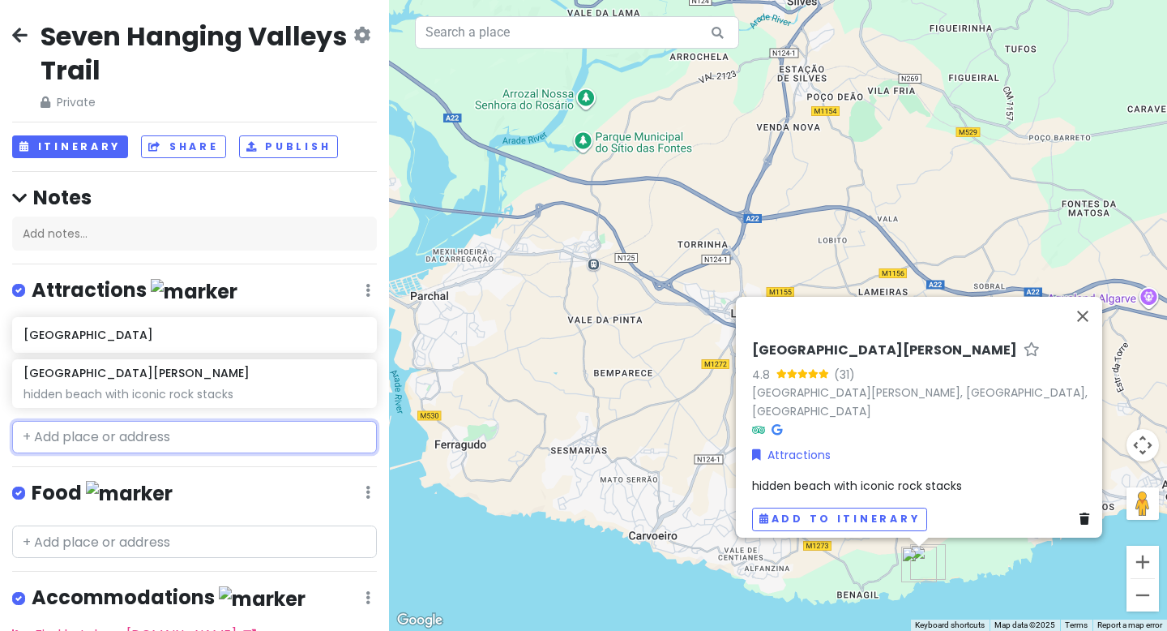
click at [179, 436] on input "text" at bounding box center [194, 437] width 365 height 32
paste input "Benagil Beach & Cave viewpoint"
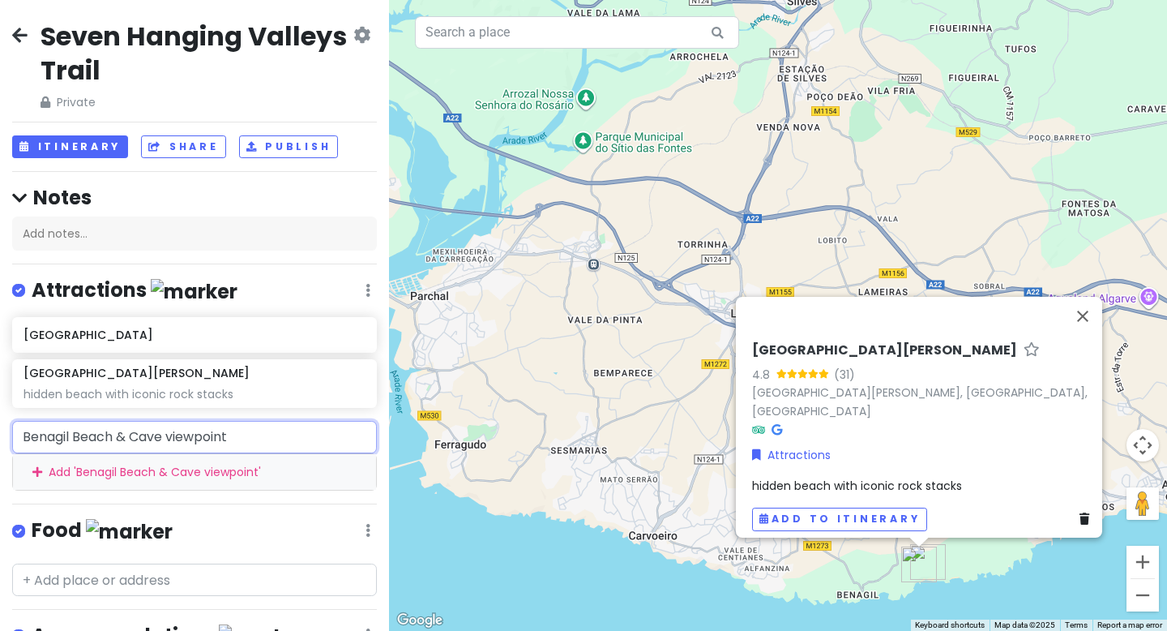
drag, startPoint x: 122, startPoint y: 434, endPoint x: 254, endPoint y: 439, distance: 132.3
click at [253, 439] on input "Benagil Beach & Cave viewpoint" at bounding box center [194, 437] width 365 height 32
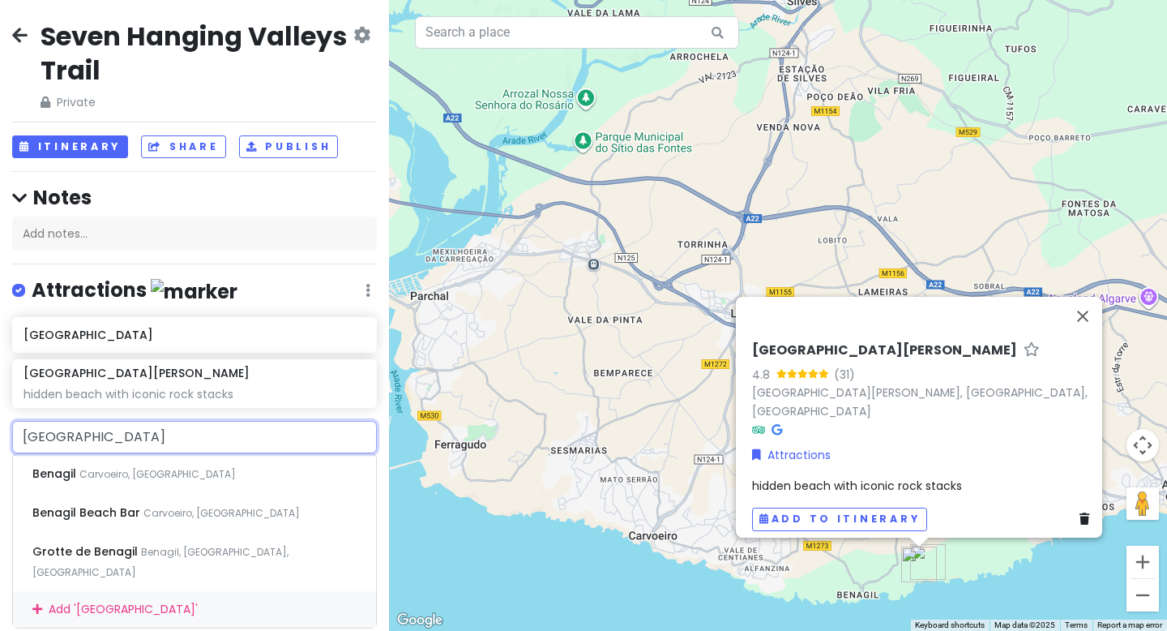
click at [145, 439] on input "[GEOGRAPHIC_DATA]" at bounding box center [194, 437] width 365 height 32
type input "[GEOGRAPHIC_DATA]"
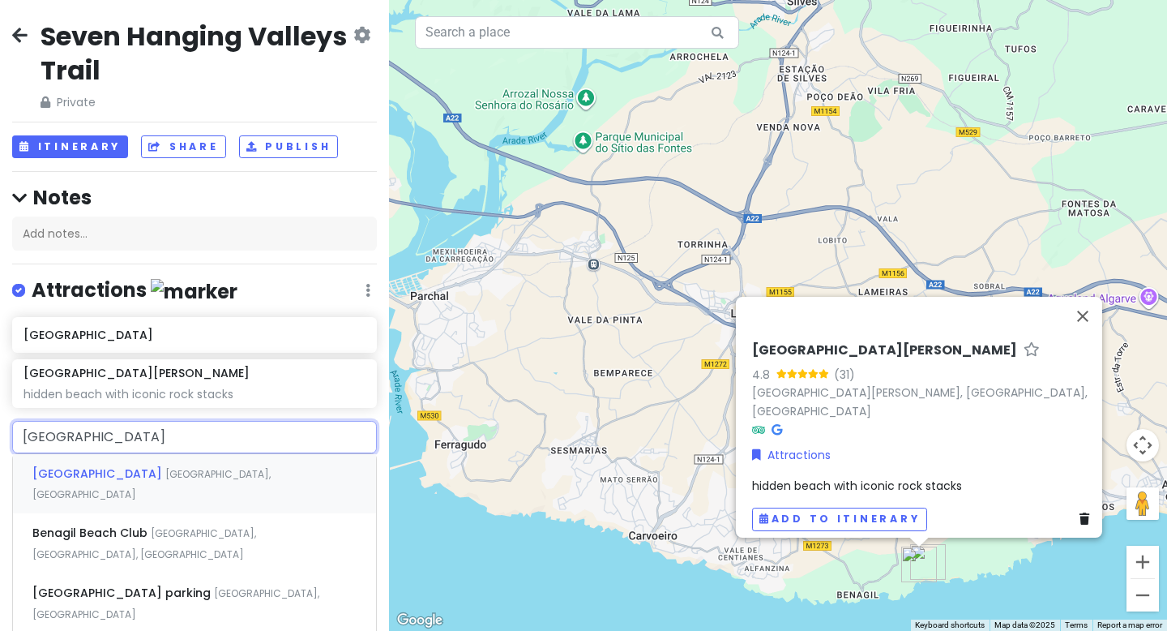
click at [146, 471] on span "[GEOGRAPHIC_DATA], [GEOGRAPHIC_DATA]" at bounding box center [151, 484] width 238 height 35
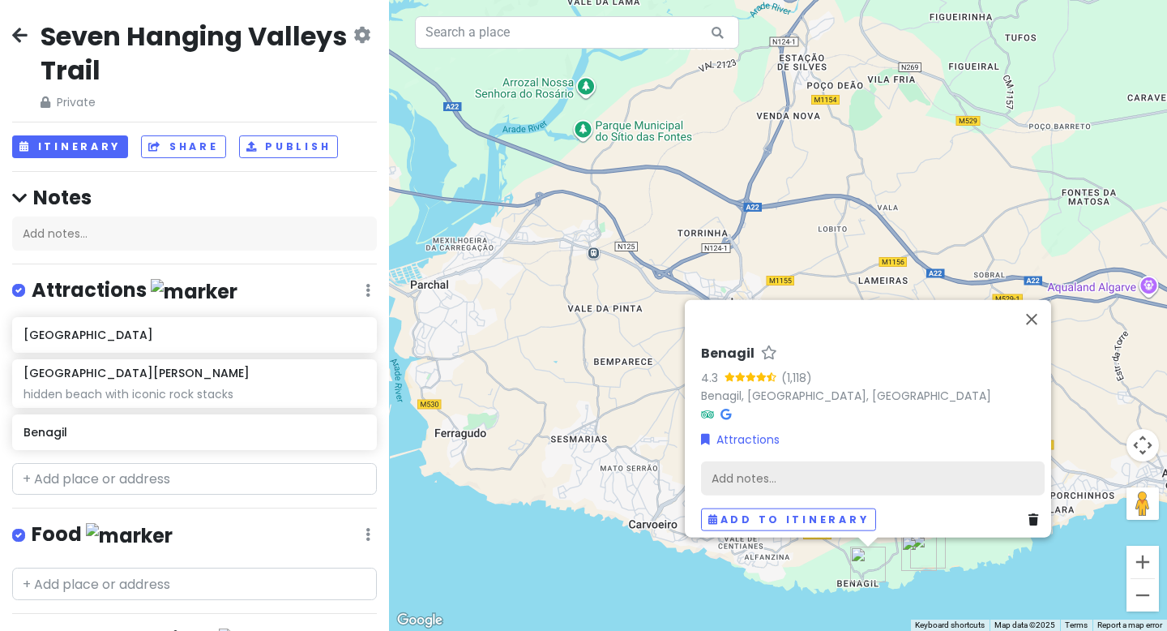
click at [845, 474] on div "Add notes..." at bounding box center [873, 478] width 344 height 34
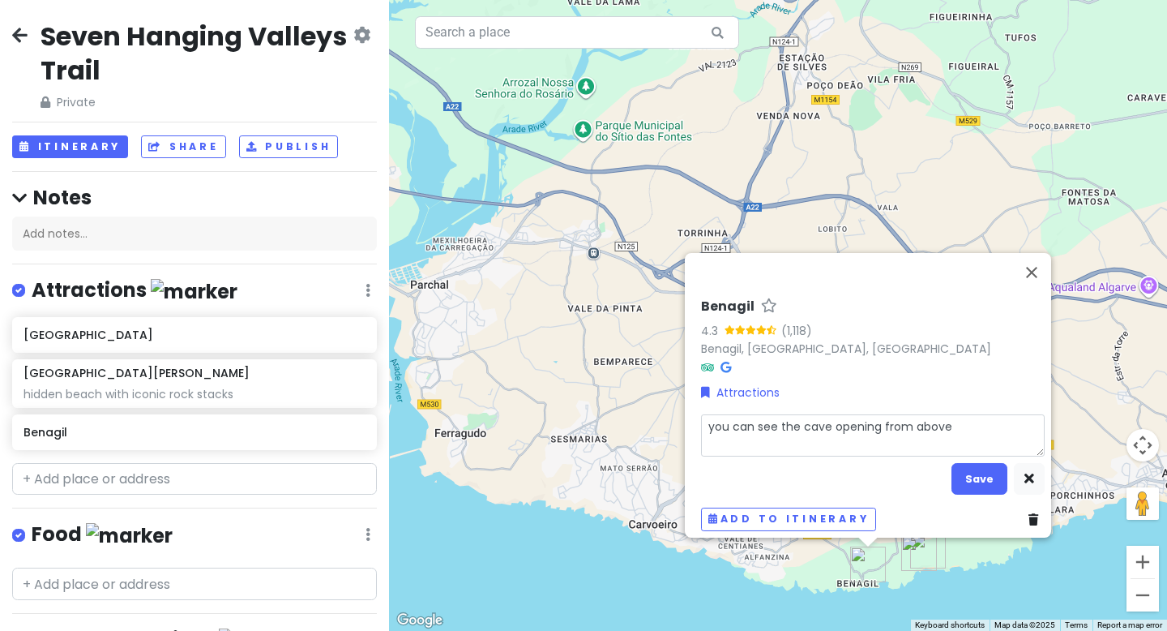
type textarea "x"
type textarea "you can see the cave opening from above"
click at [971, 464] on button "Save" at bounding box center [980, 479] width 56 height 32
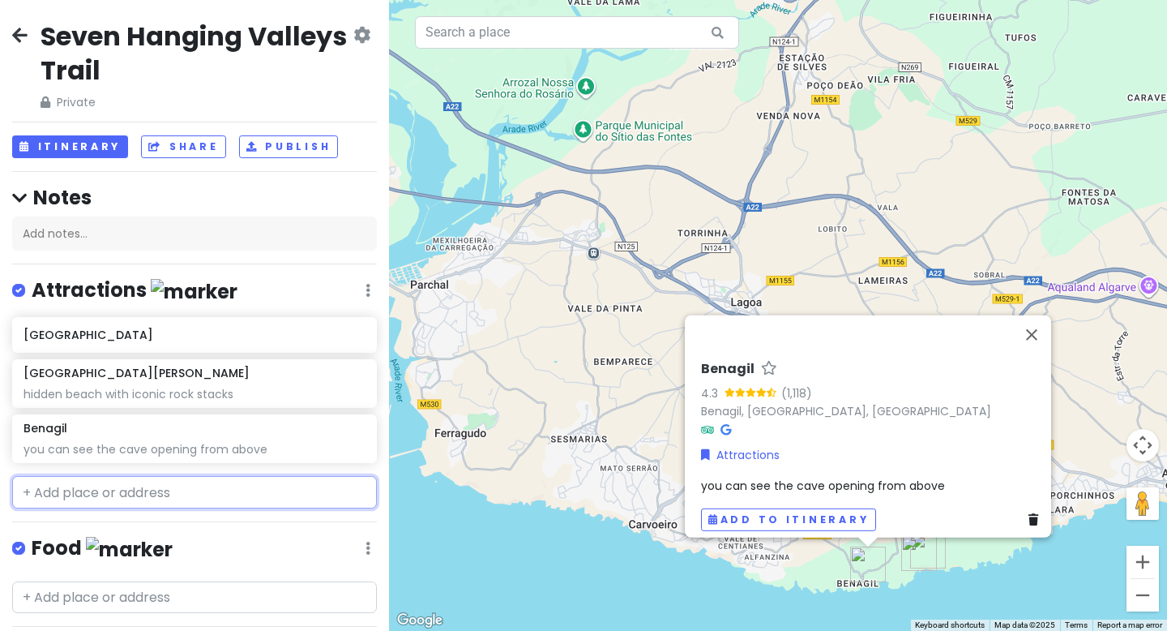
click at [253, 487] on input "text" at bounding box center [194, 492] width 365 height 32
paste input "Praia [PERSON_NAME]"
type input "Praia [PERSON_NAME]"
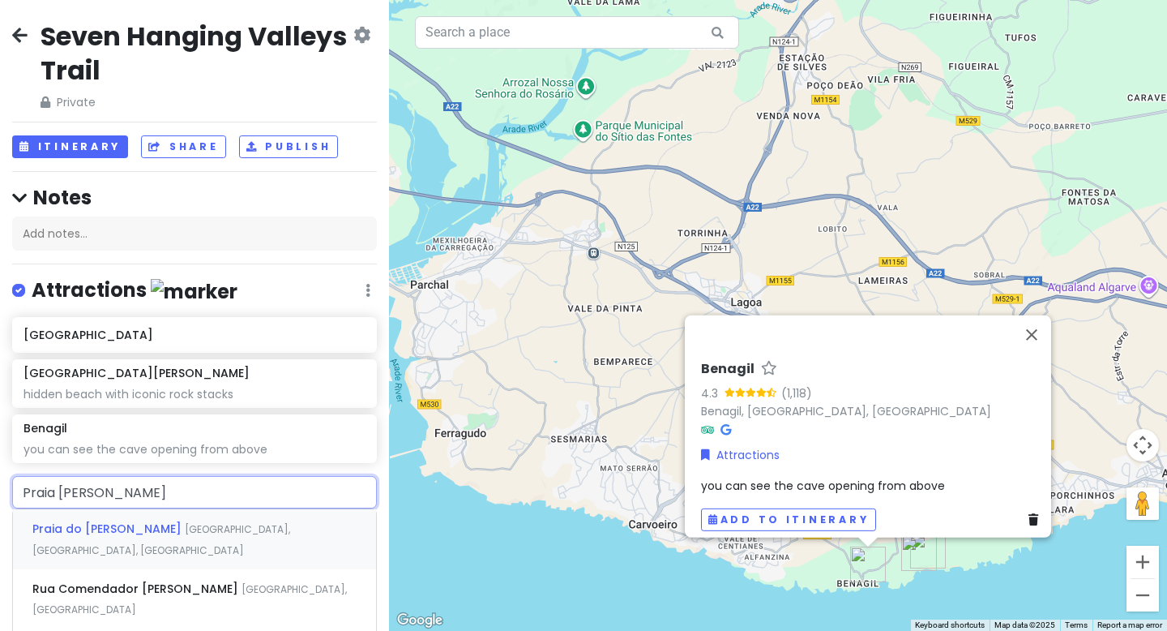
click at [239, 526] on span "[GEOGRAPHIC_DATA], [GEOGRAPHIC_DATA], [GEOGRAPHIC_DATA]" at bounding box center [161, 539] width 258 height 35
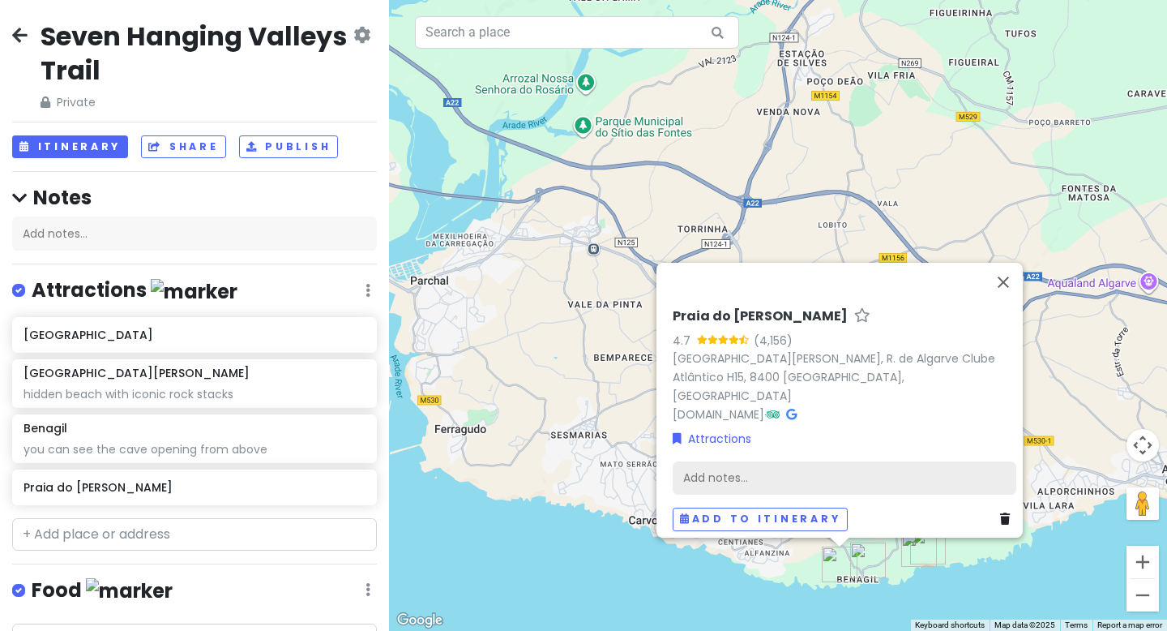
click at [770, 464] on div "Add notes..." at bounding box center [845, 478] width 344 height 34
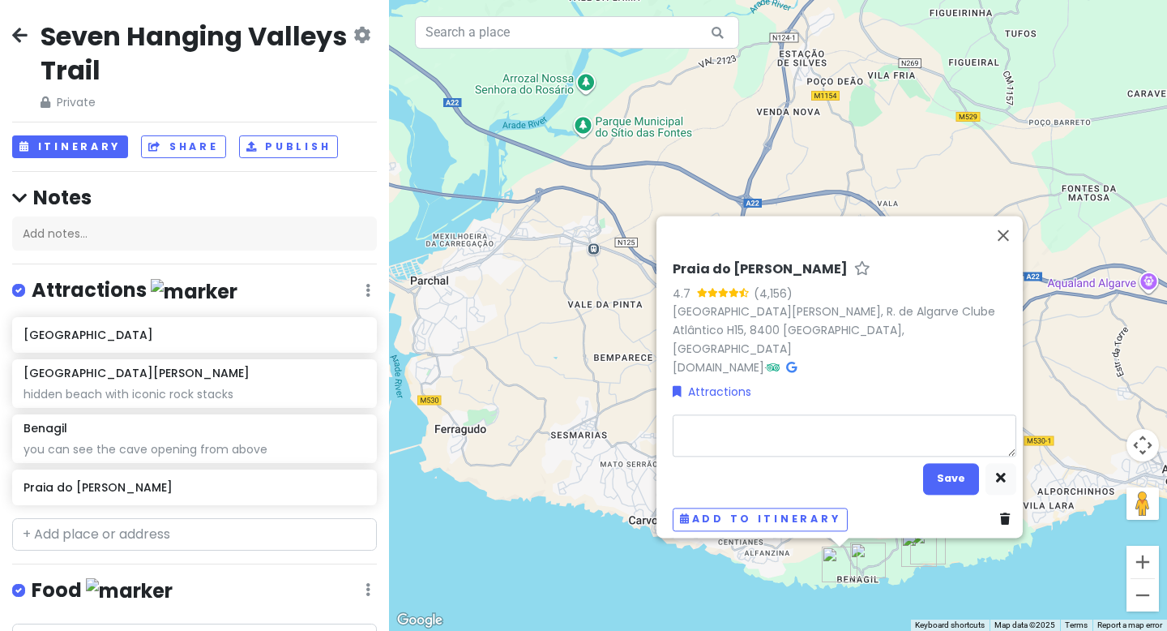
type textarea "x"
type textarea "tiny cove with a tunnel entrance"
click at [957, 473] on button "Save" at bounding box center [951, 479] width 56 height 32
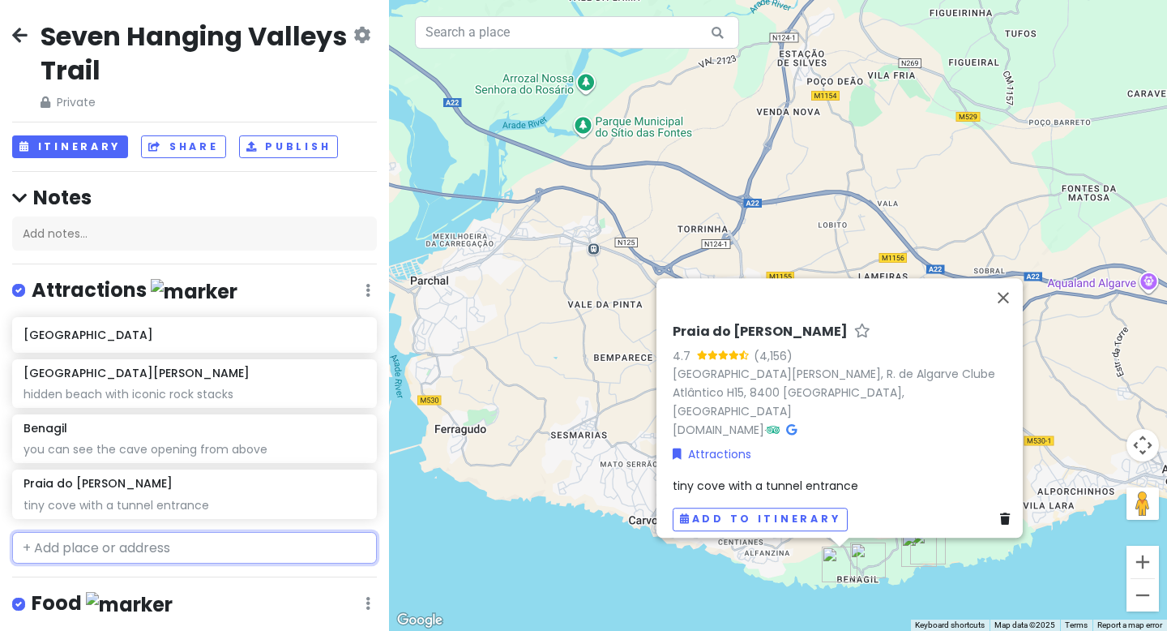
click at [231, 546] on input "text" at bounding box center [194, 548] width 365 height 32
paste input "Alfanzina Lighthouse"
type input "Alfanzina Lighthouse"
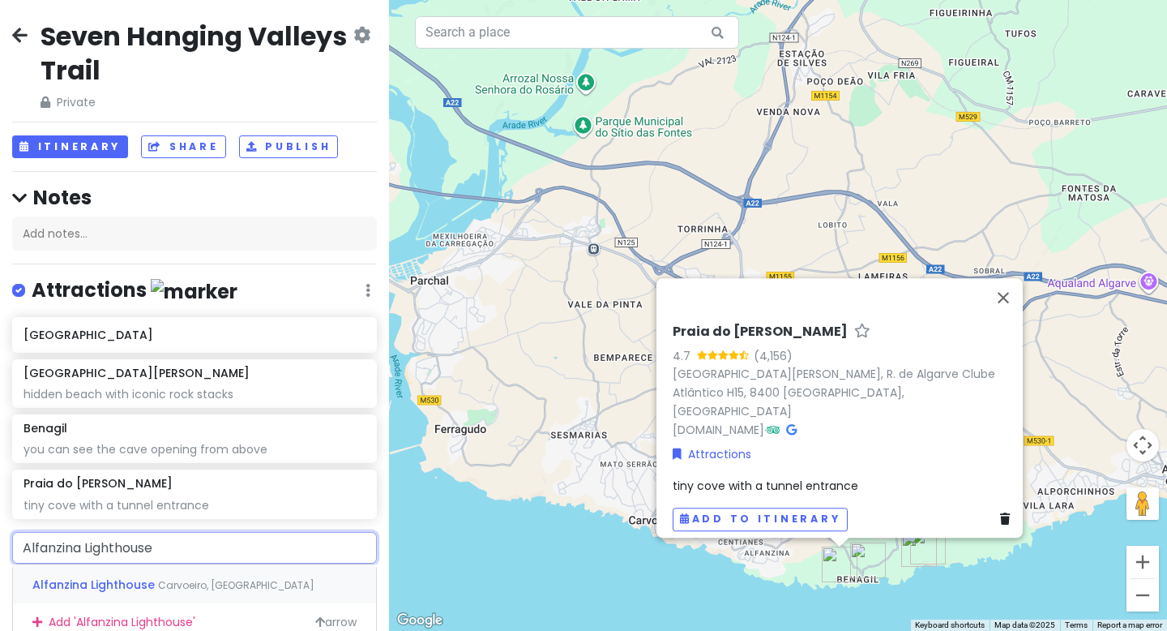
click at [189, 585] on span "Carvoeiro, [GEOGRAPHIC_DATA]" at bounding box center [236, 585] width 156 height 14
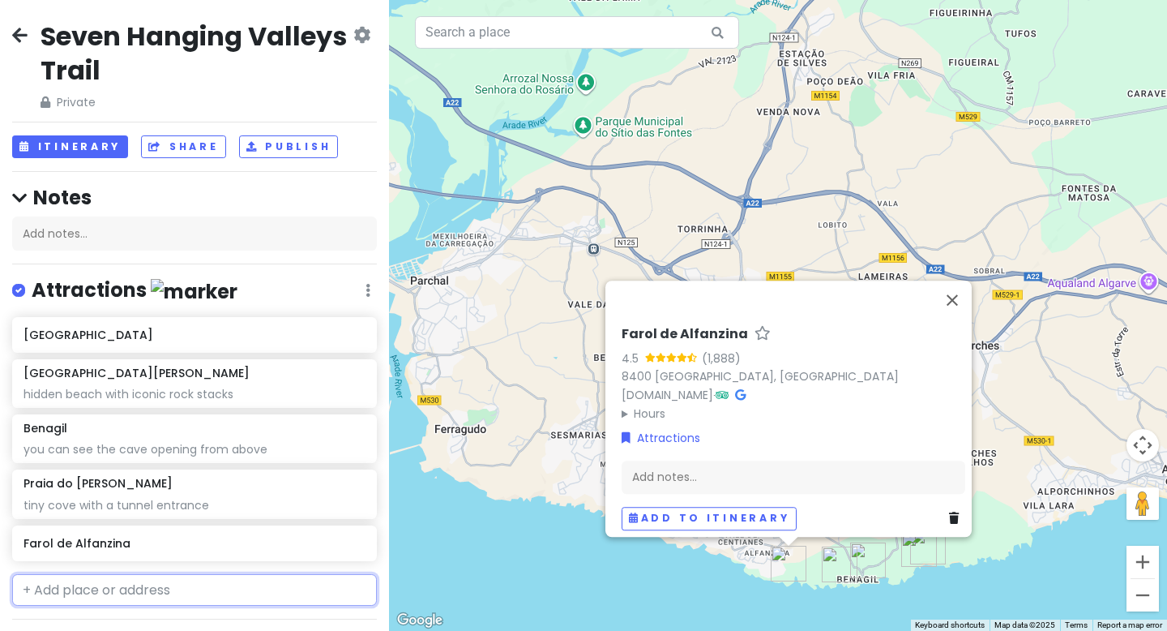
click at [140, 591] on input "text" at bounding box center [194, 590] width 365 height 32
paste input "[GEOGRAPHIC_DATA]"
type input "[GEOGRAPHIC_DATA]"
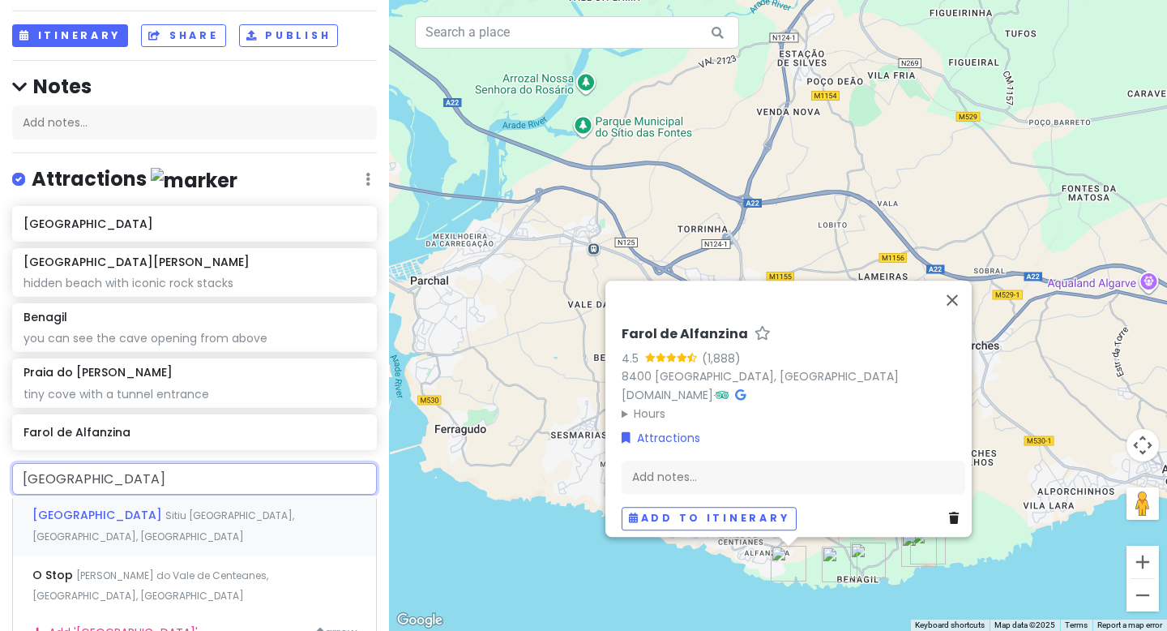
scroll to position [145, 0]
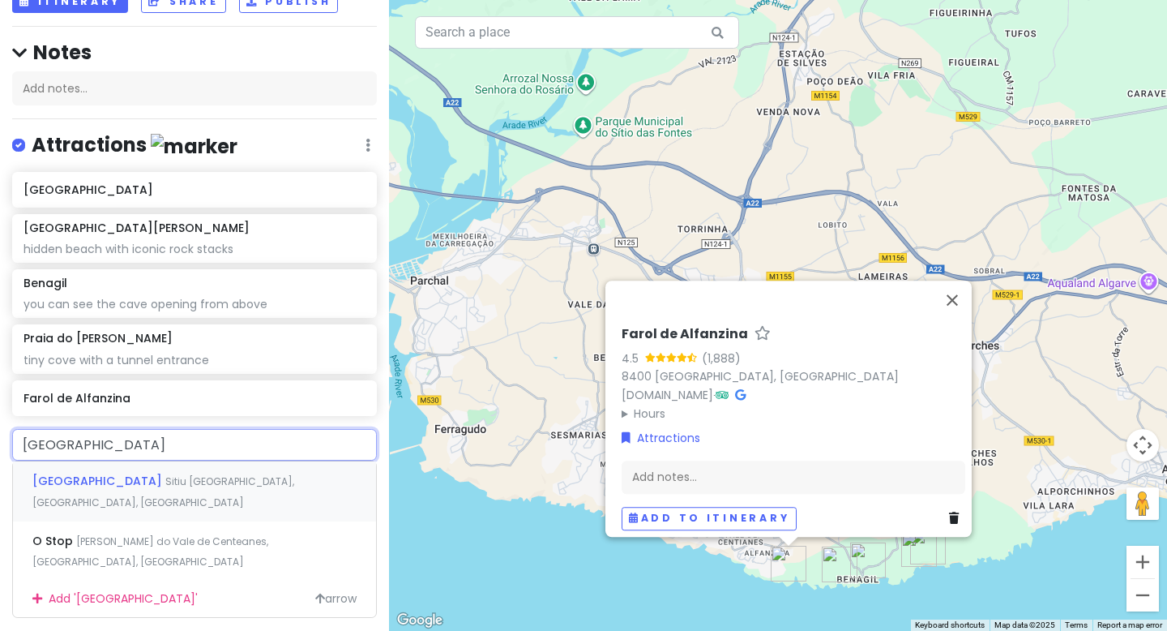
click at [165, 484] on span "[GEOGRAPHIC_DATA]" at bounding box center [98, 481] width 133 height 16
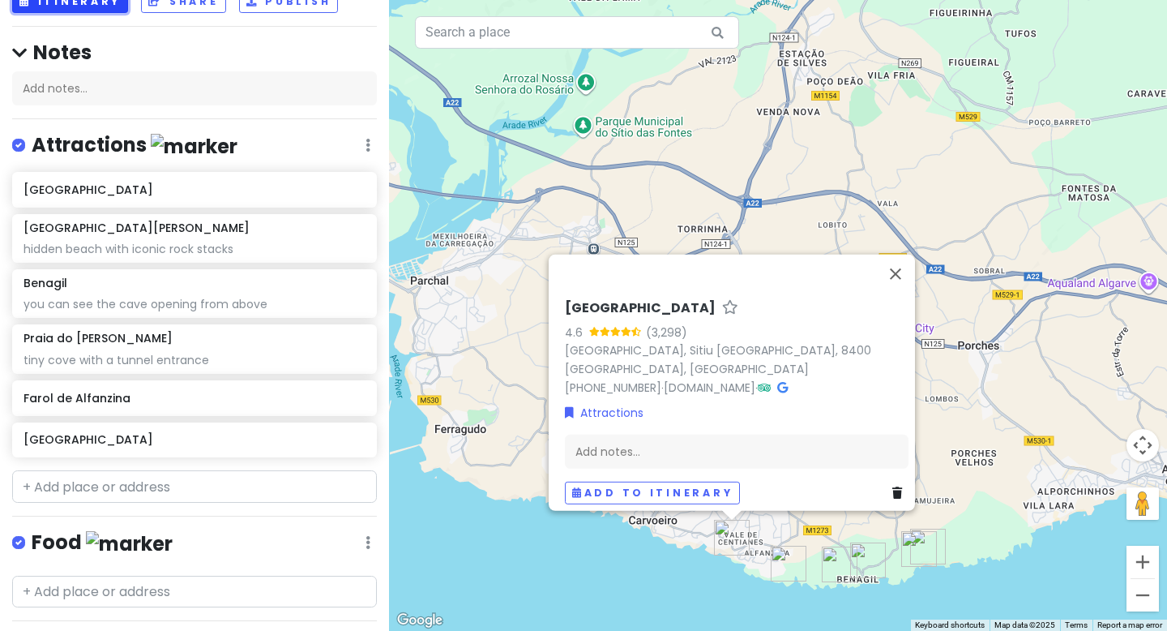
click at [71, 8] on button "Itinerary" at bounding box center [70, 2] width 116 height 24
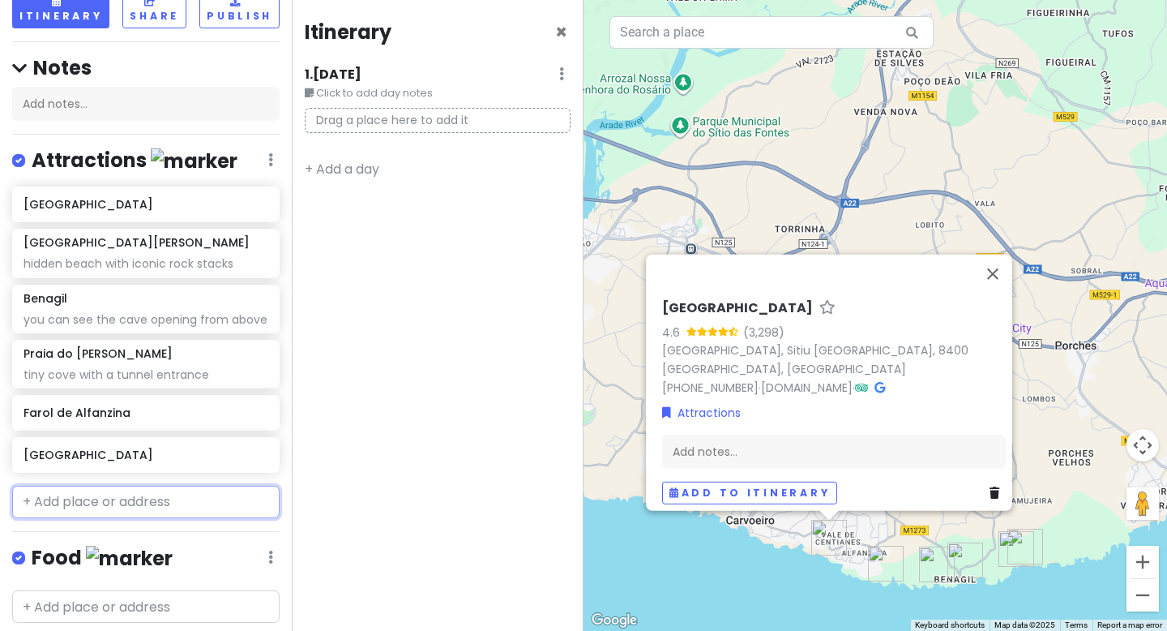
click at [134, 503] on input "text" at bounding box center [146, 502] width 268 height 32
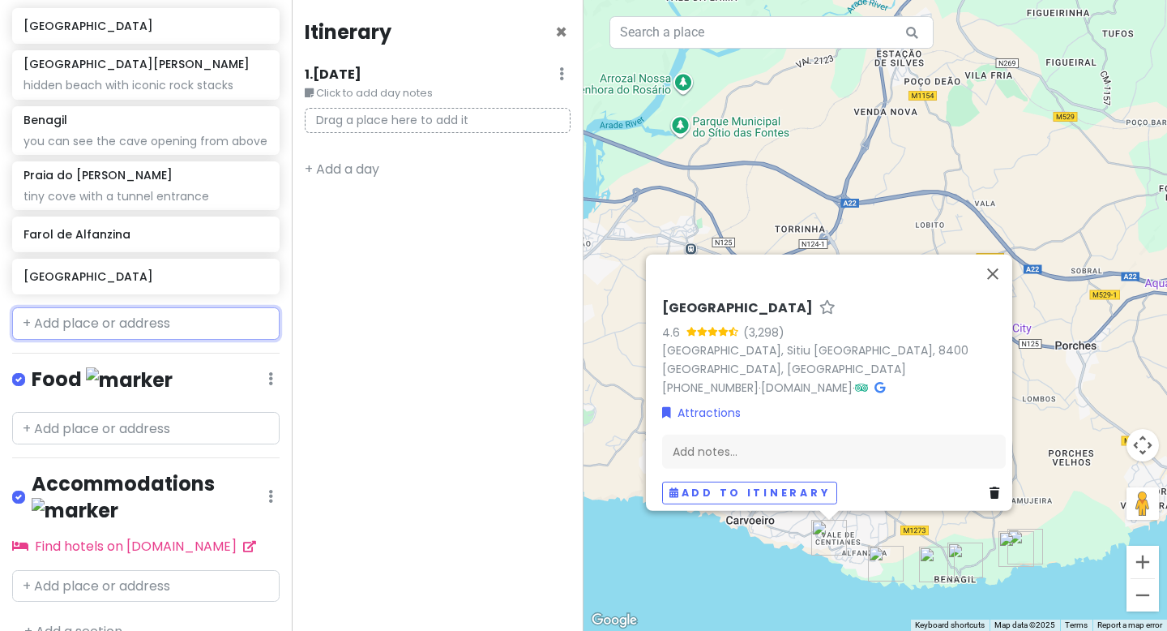
scroll to position [324, 0]
click at [156, 569] on input "text" at bounding box center [146, 585] width 268 height 32
paste input "Meia-[GEOGRAPHIC_DATA] Guesthouse"
type input "Meia-[GEOGRAPHIC_DATA] Guesthouse"
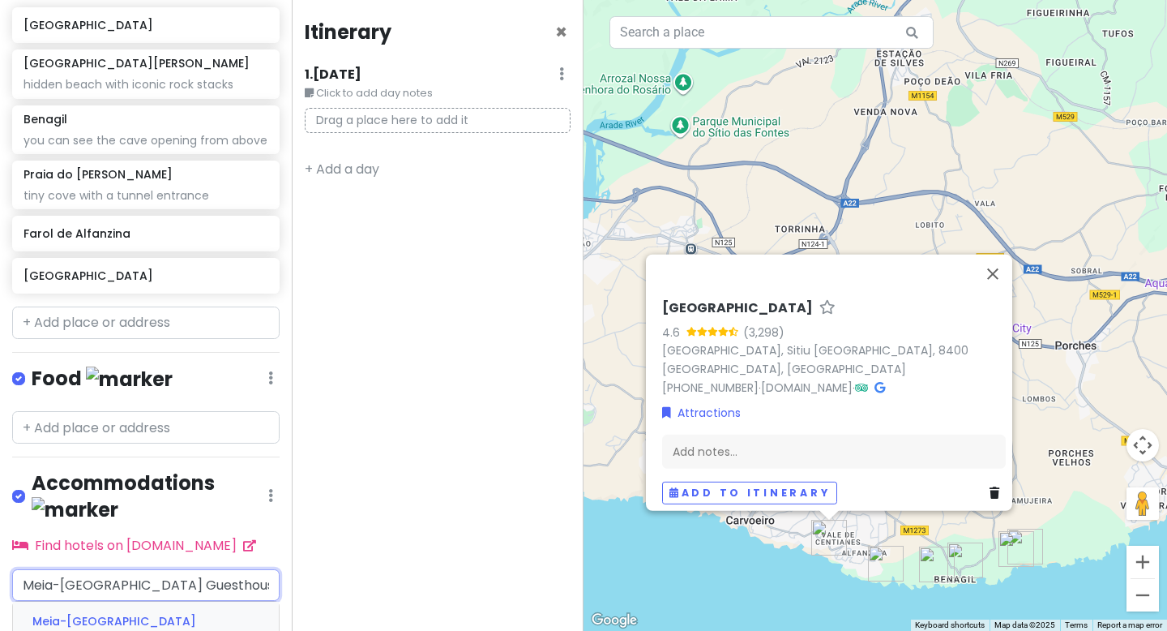
click at [172, 613] on span "Meia-[GEOGRAPHIC_DATA] Guesthouse" at bounding box center [114, 631] width 164 height 37
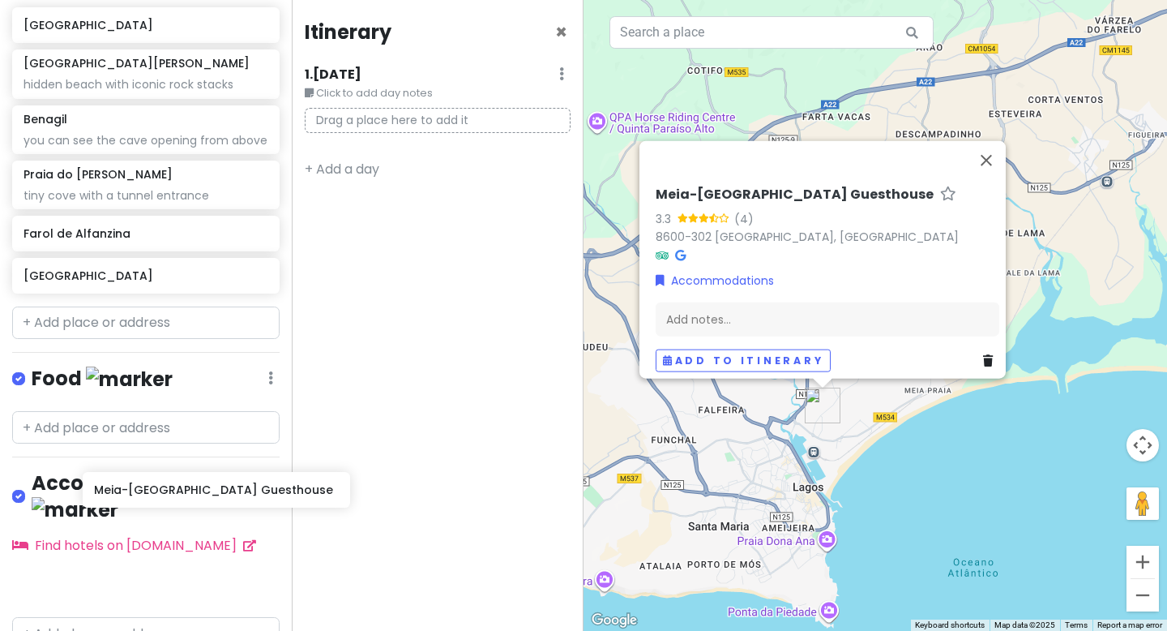
scroll to position [328, 0]
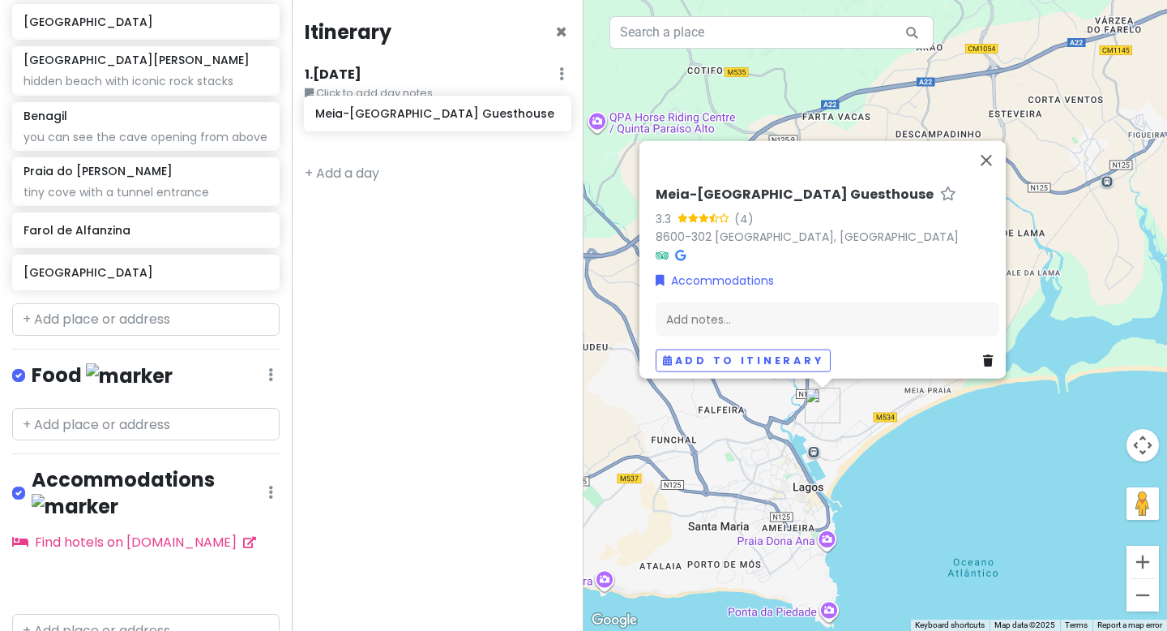
drag, startPoint x: 166, startPoint y: 558, endPoint x: 458, endPoint y: 115, distance: 530.2
click at [458, 115] on div "Seven Hanging Valleys Trail Private Change Dates Make a Copy Delete Trip Go Pro…" at bounding box center [583, 315] width 1167 height 631
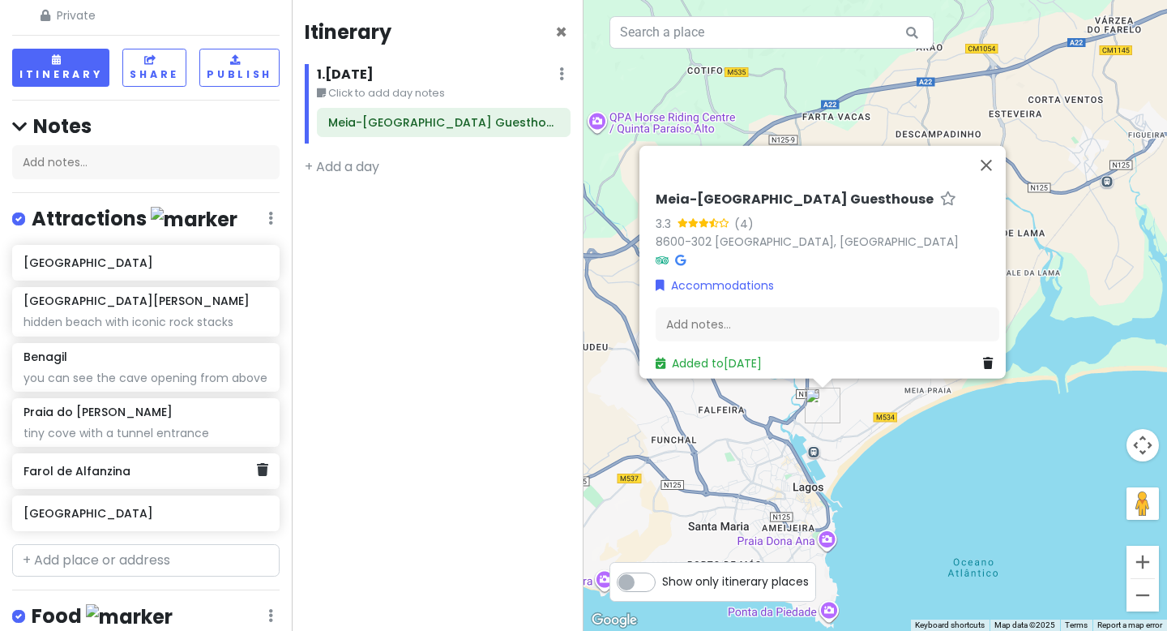
scroll to position [60, 0]
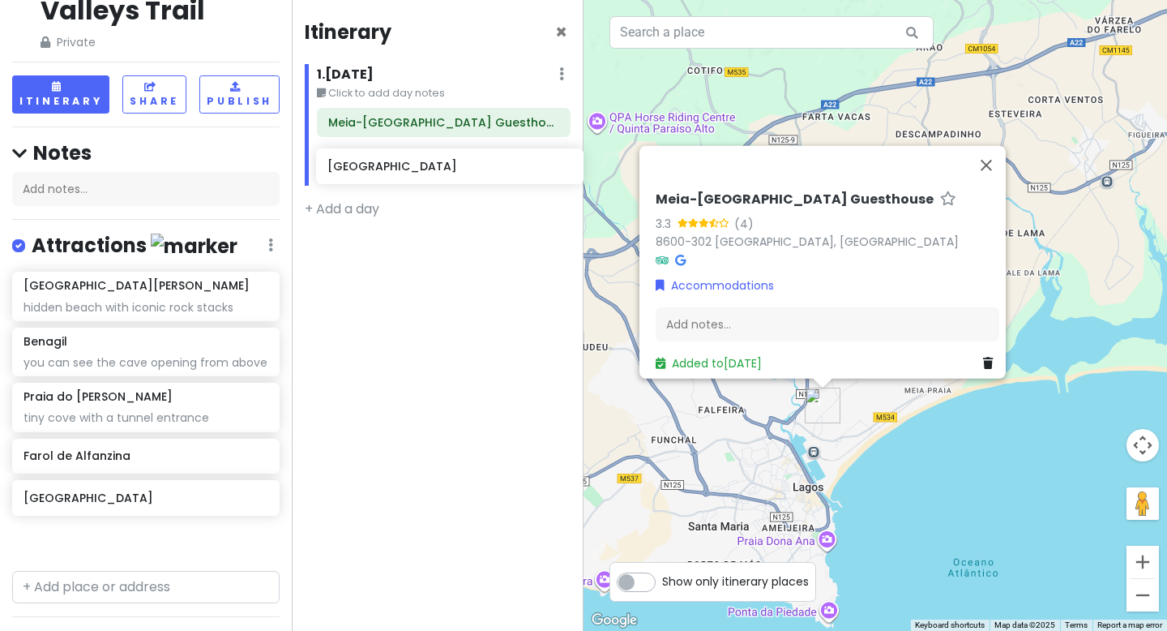
drag, startPoint x: 143, startPoint y: 290, endPoint x: 448, endPoint y: 168, distance: 327.7
click at [448, 169] on div "Seven Hanging Valleys Trail Private Change Dates Make a Copy Delete Trip Go Pro…" at bounding box center [583, 315] width 1167 height 631
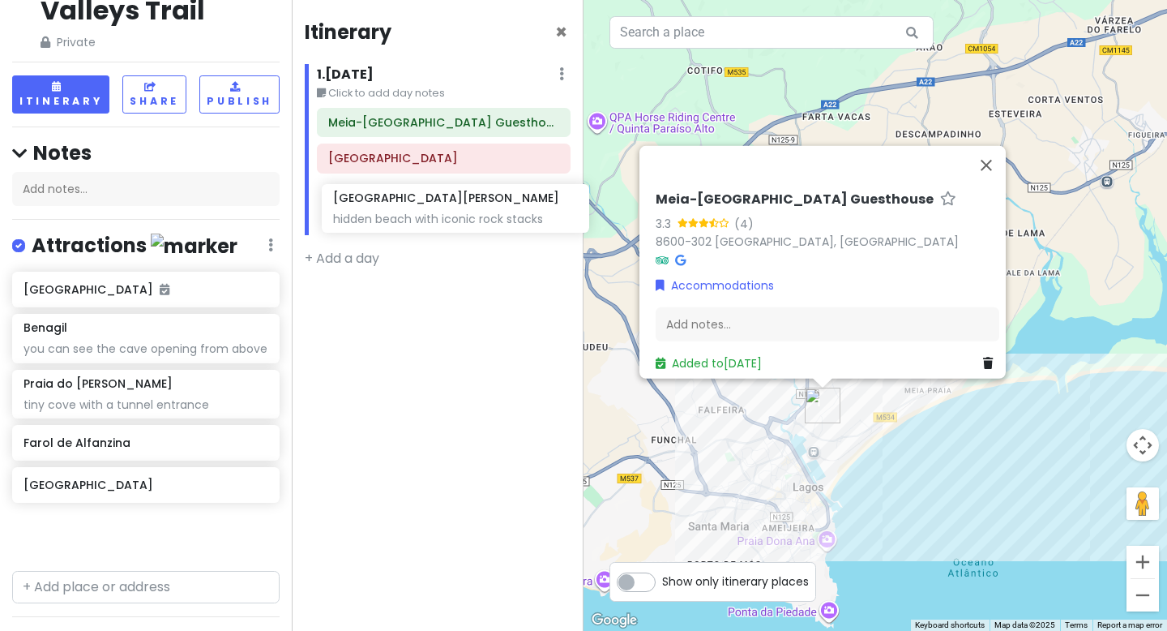
drag, startPoint x: 148, startPoint y: 334, endPoint x: 458, endPoint y: 205, distance: 335.4
click at [458, 206] on div "Seven Hanging Valleys Trail Private Change Dates Make a Copy Delete Trip Go Pro…" at bounding box center [583, 315] width 1167 height 631
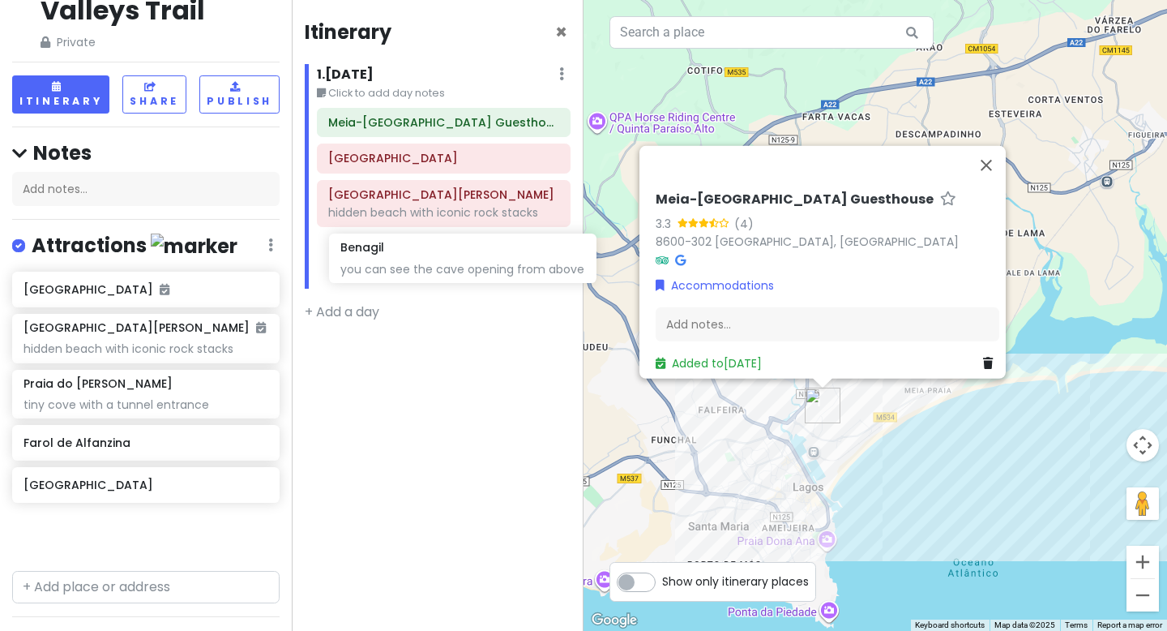
drag, startPoint x: 121, startPoint y: 388, endPoint x: 436, endPoint y: 253, distance: 343.2
click at [436, 253] on div "Seven Hanging Valleys Trail Private Change Dates Make a Copy Delete Trip Go Pro…" at bounding box center [583, 315] width 1167 height 631
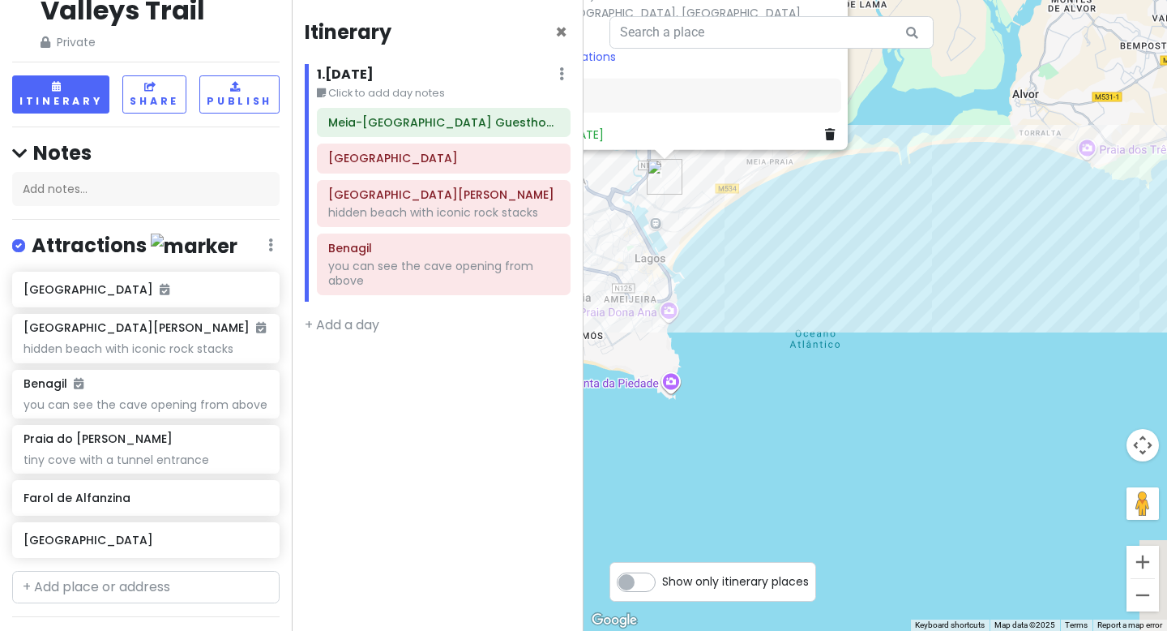
drag, startPoint x: 814, startPoint y: 486, endPoint x: 645, endPoint y: 237, distance: 301.1
click at [645, 238] on div "Meia-[GEOGRAPHIC_DATA] Guesthouse 3.3 [PHONE_NUMBER] [GEOGRAPHIC_DATA], [GEOGRA…" at bounding box center [876, 315] width 584 height 631
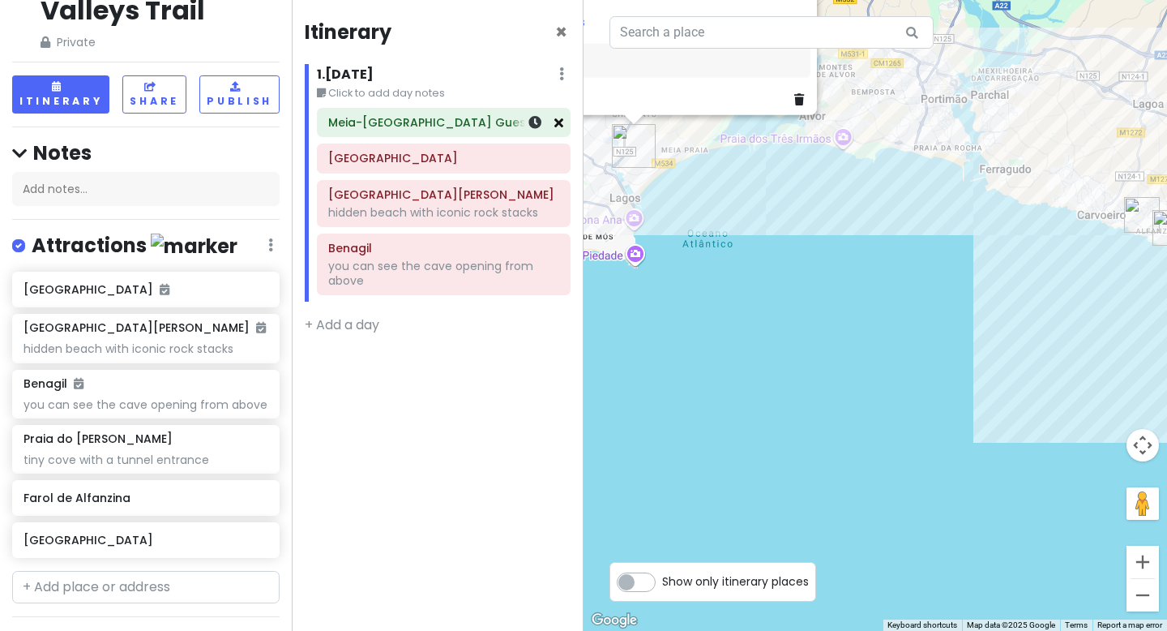
click at [555, 122] on icon at bounding box center [559, 122] width 9 height 13
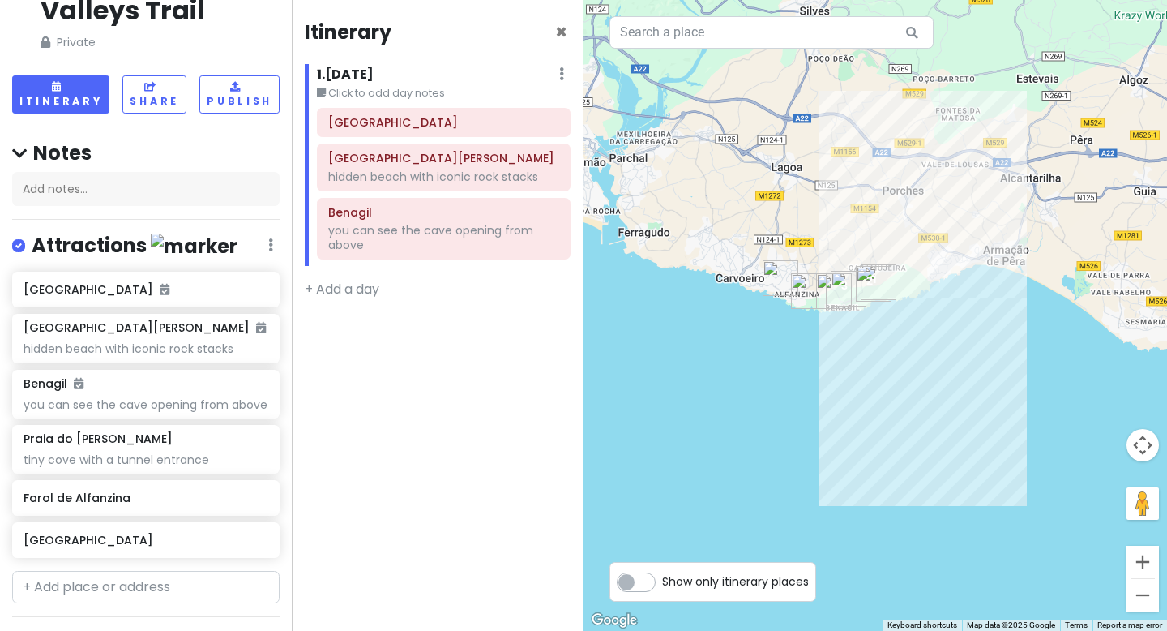
drag, startPoint x: 1027, startPoint y: 184, endPoint x: 647, endPoint y: 249, distance: 385.7
click at [647, 249] on div "Meia-[GEOGRAPHIC_DATA] Guesthouse 3.3 [PHONE_NUMBER] [GEOGRAPHIC_DATA], [GEOGRA…" at bounding box center [876, 315] width 584 height 631
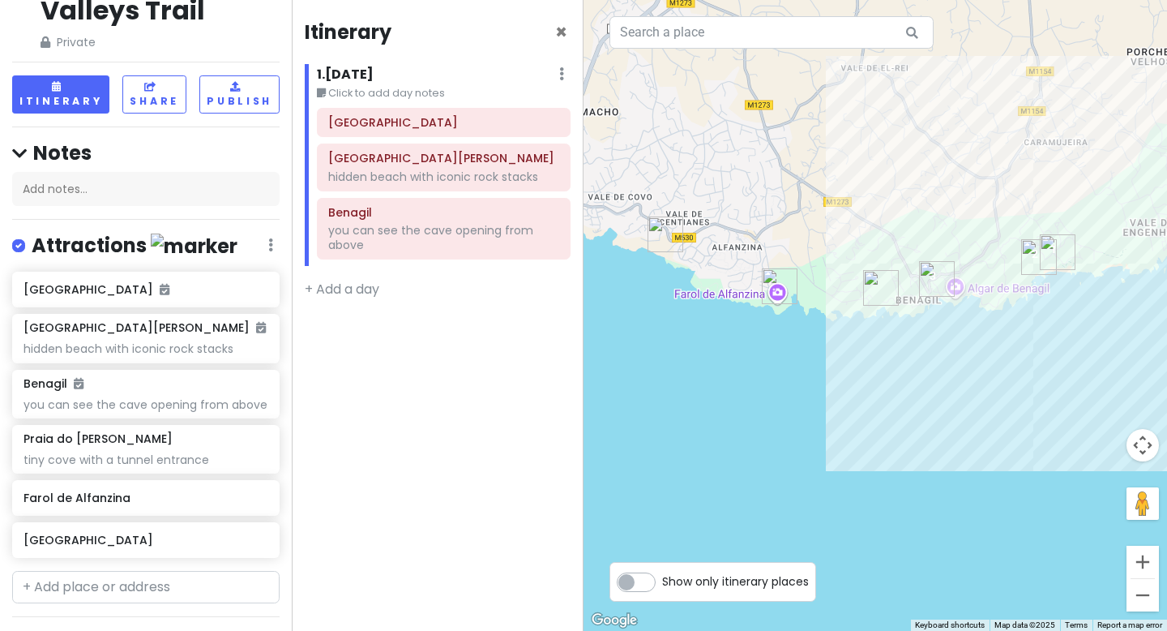
drag, startPoint x: 963, startPoint y: 170, endPoint x: 825, endPoint y: 152, distance: 139.0
click at [825, 152] on div "Meia-[GEOGRAPHIC_DATA] Guesthouse 3.3 [PHONE_NUMBER] [GEOGRAPHIC_DATA], [GEOGRA…" at bounding box center [876, 315] width 584 height 631
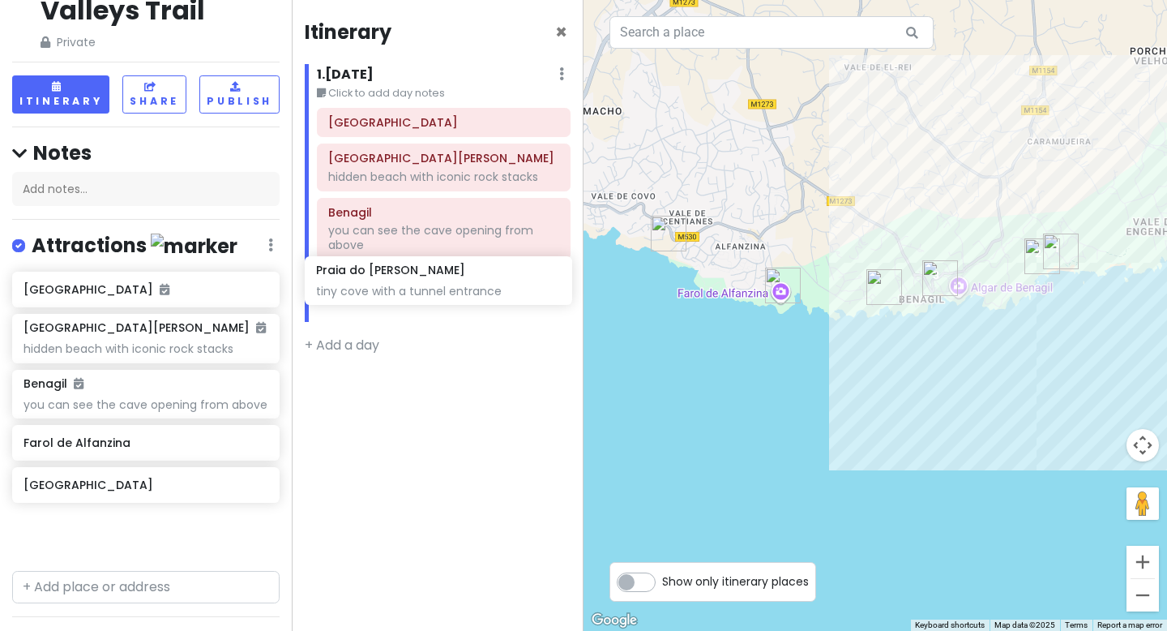
drag, startPoint x: 169, startPoint y: 429, endPoint x: 461, endPoint y: 260, distance: 337.8
click at [461, 262] on div "Seven Hanging Valleys Trail Private Change Dates Make a Copy Delete Trip Go Pro…" at bounding box center [583, 315] width 1167 height 631
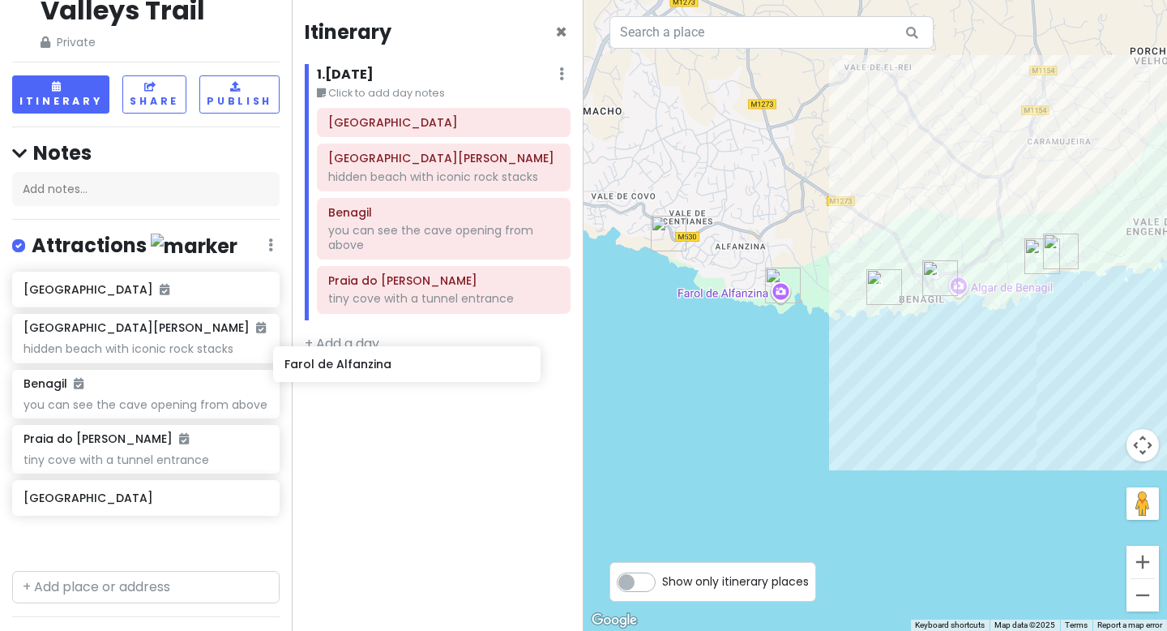
scroll to position [62, 0]
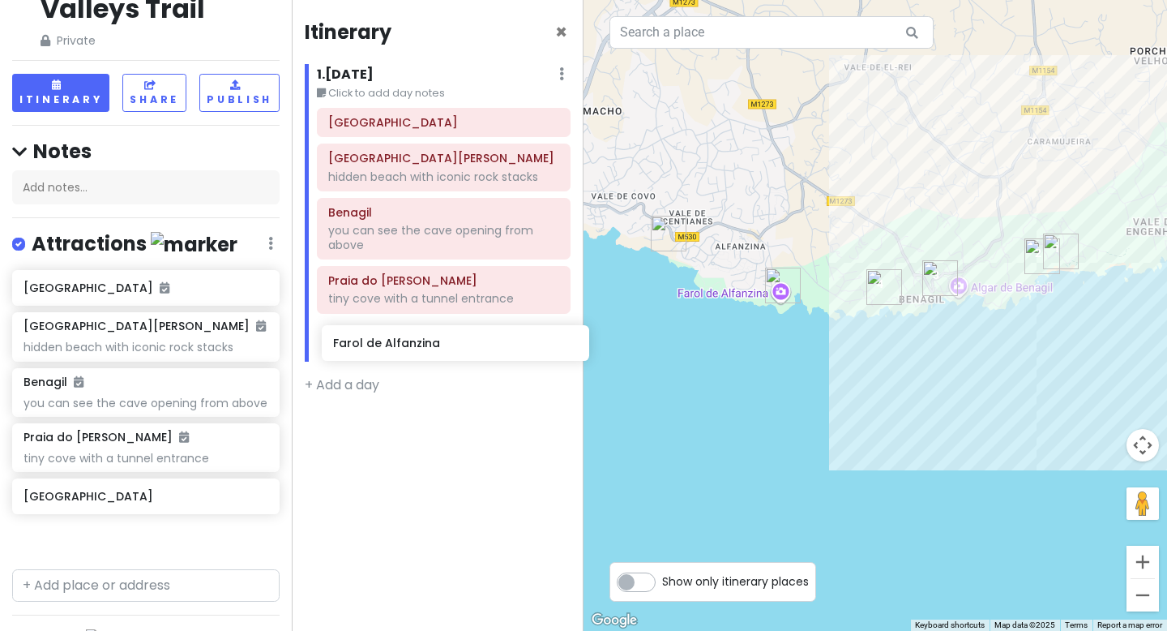
drag, startPoint x: 191, startPoint y: 473, endPoint x: 439, endPoint y: 340, distance: 281.5
click at [439, 340] on div "Seven Hanging Valleys Trail Private Change Dates Make a Copy Delete Trip Go Pro…" at bounding box center [583, 315] width 1167 height 631
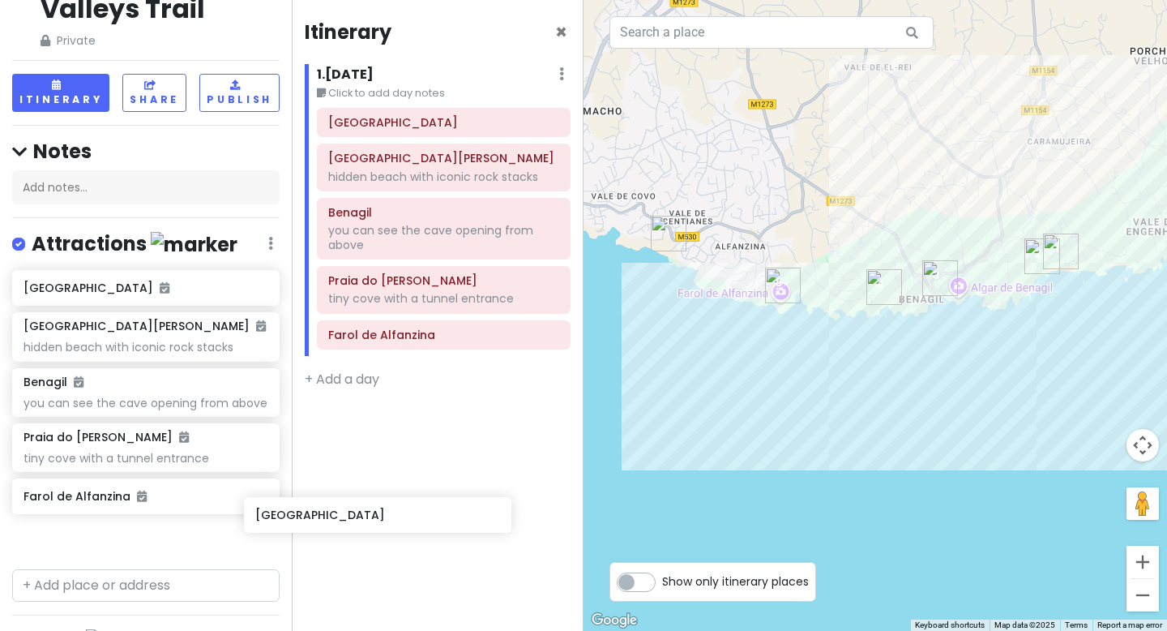
scroll to position [66, 0]
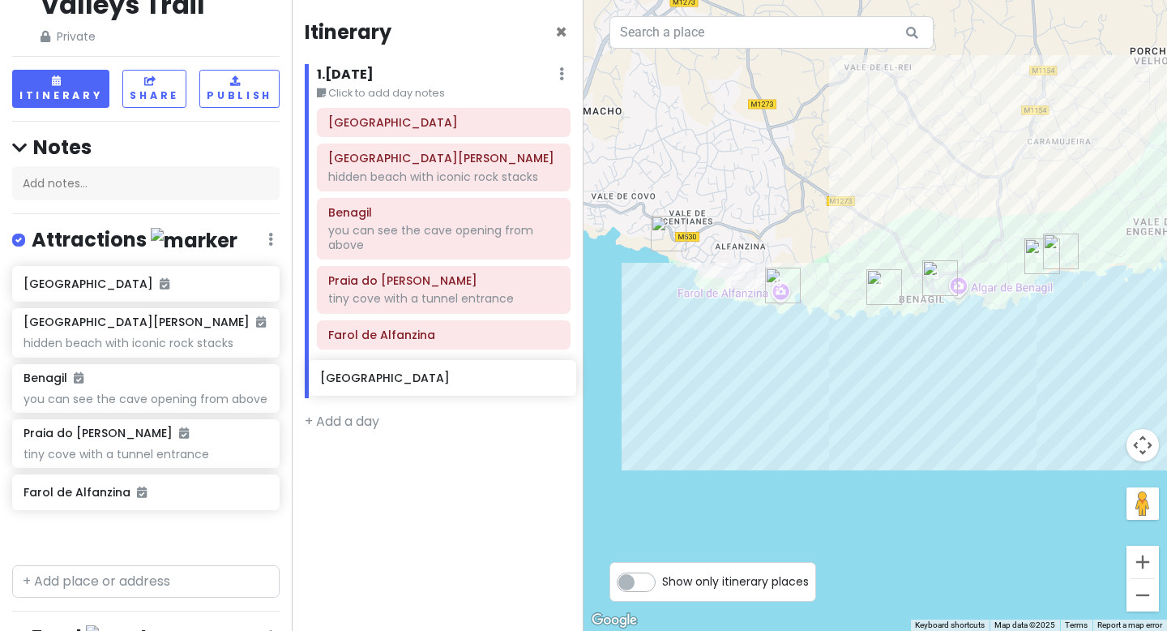
drag, startPoint x: 155, startPoint y: 532, endPoint x: 452, endPoint y: 372, distance: 337.7
click at [452, 373] on div "Seven Hanging Valleys Trail Private Change Dates Make a Copy Delete Trip Go Pro…" at bounding box center [583, 315] width 1167 height 631
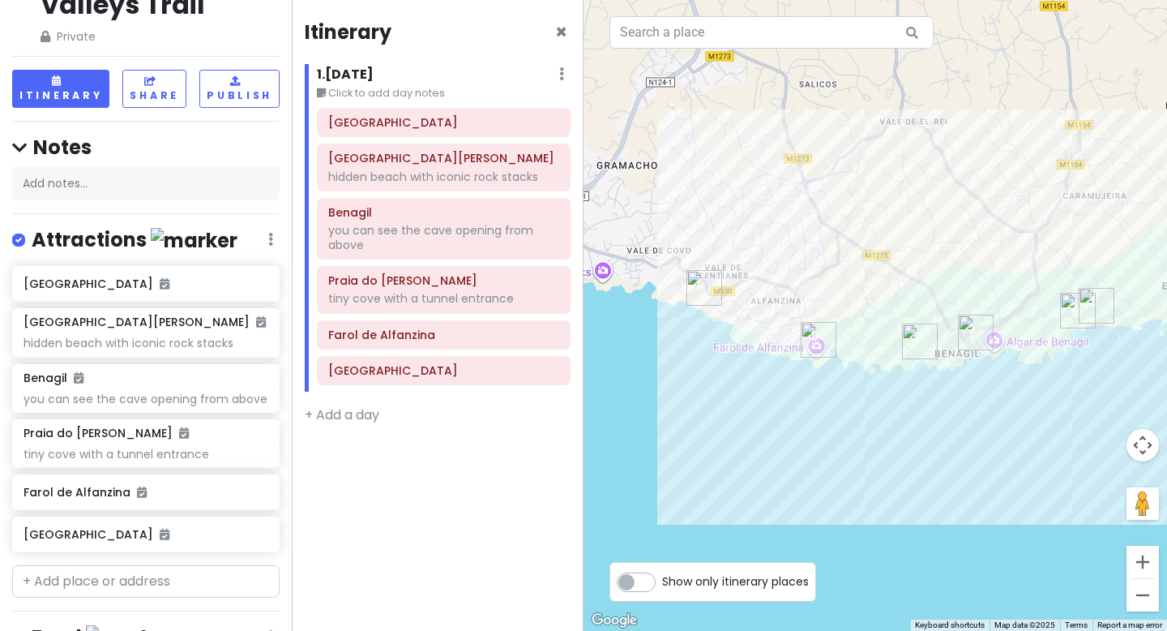
drag, startPoint x: 766, startPoint y: 202, endPoint x: 810, endPoint y: 261, distance: 73.6
click at [810, 261] on div "Meia-[GEOGRAPHIC_DATA] Guesthouse 3.3 [PHONE_NUMBER] [GEOGRAPHIC_DATA], [GEOGRA…" at bounding box center [876, 315] width 584 height 631
click at [143, 86] on button "Share" at bounding box center [154, 89] width 64 height 38
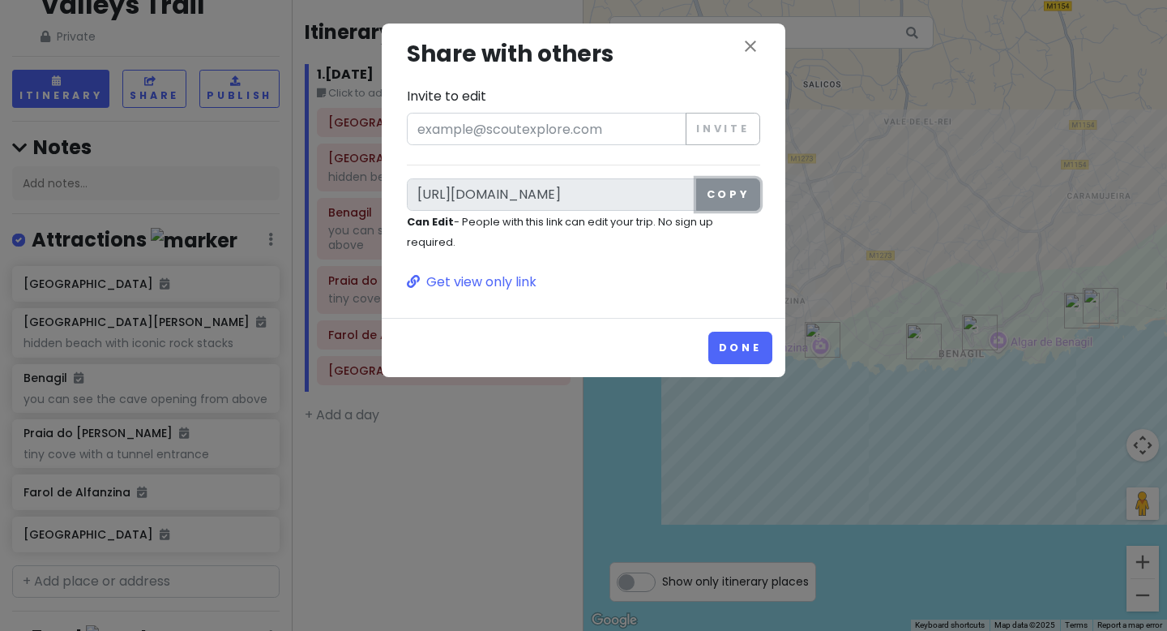
click at [743, 190] on button "Copy" at bounding box center [728, 194] width 64 height 32
click at [742, 356] on button "Done" at bounding box center [741, 348] width 64 height 32
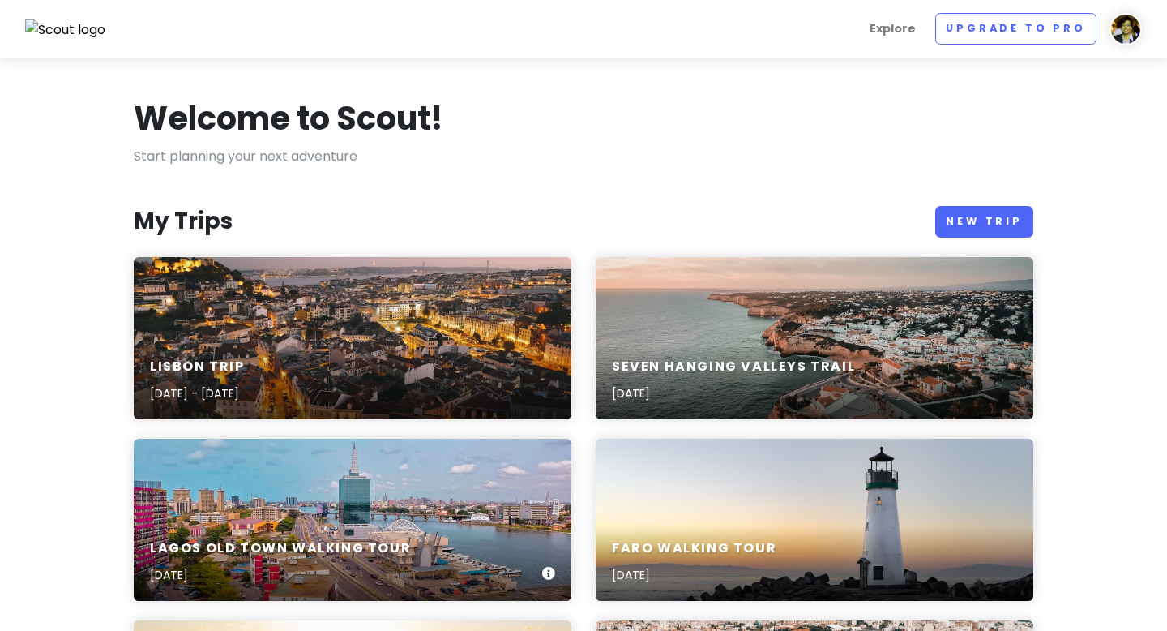
click at [469, 499] on div "Lagos Old Town Walking Tour Aug 31st, 2025" at bounding box center [353, 520] width 438 height 162
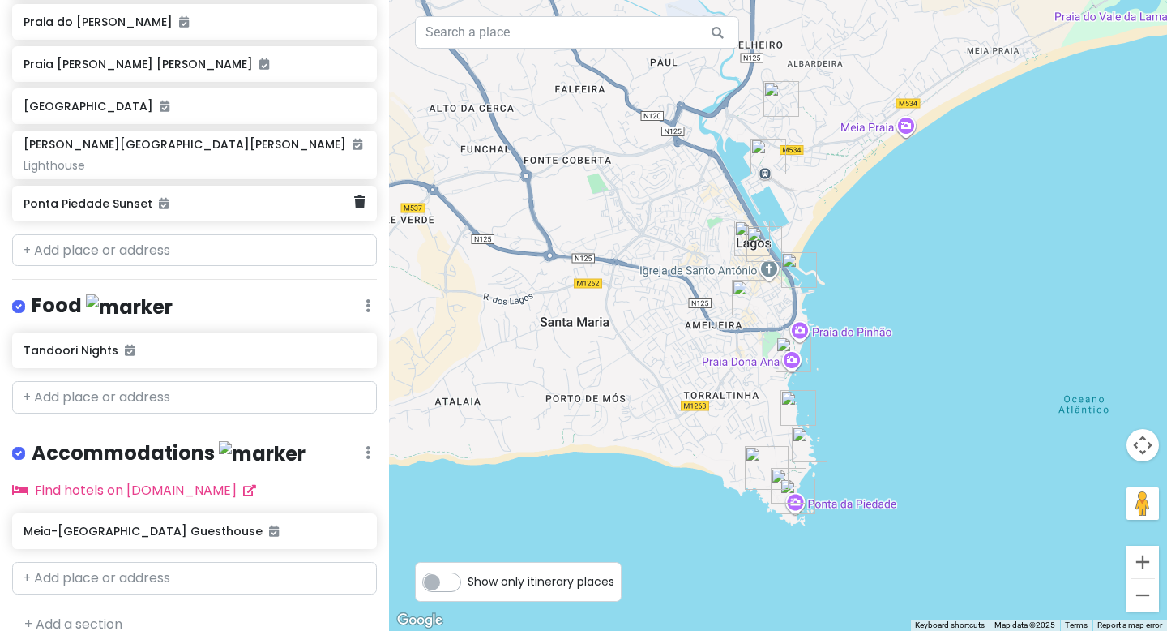
scroll to position [555, 0]
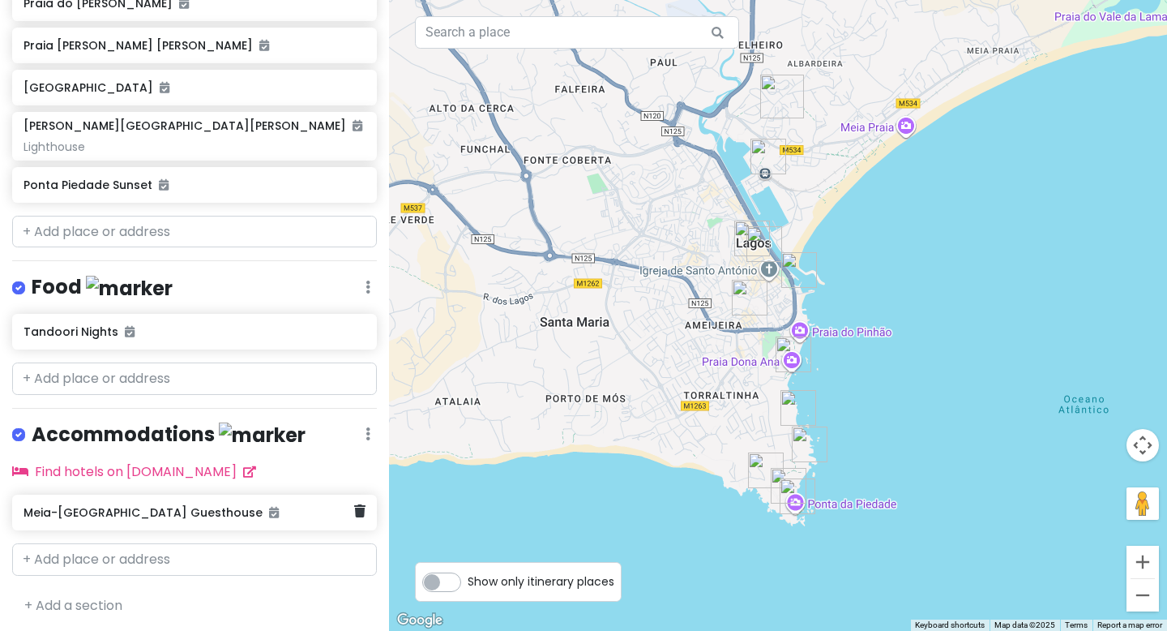
click at [253, 505] on h6 "Meia-[GEOGRAPHIC_DATA] Guesthouse" at bounding box center [189, 512] width 330 height 15
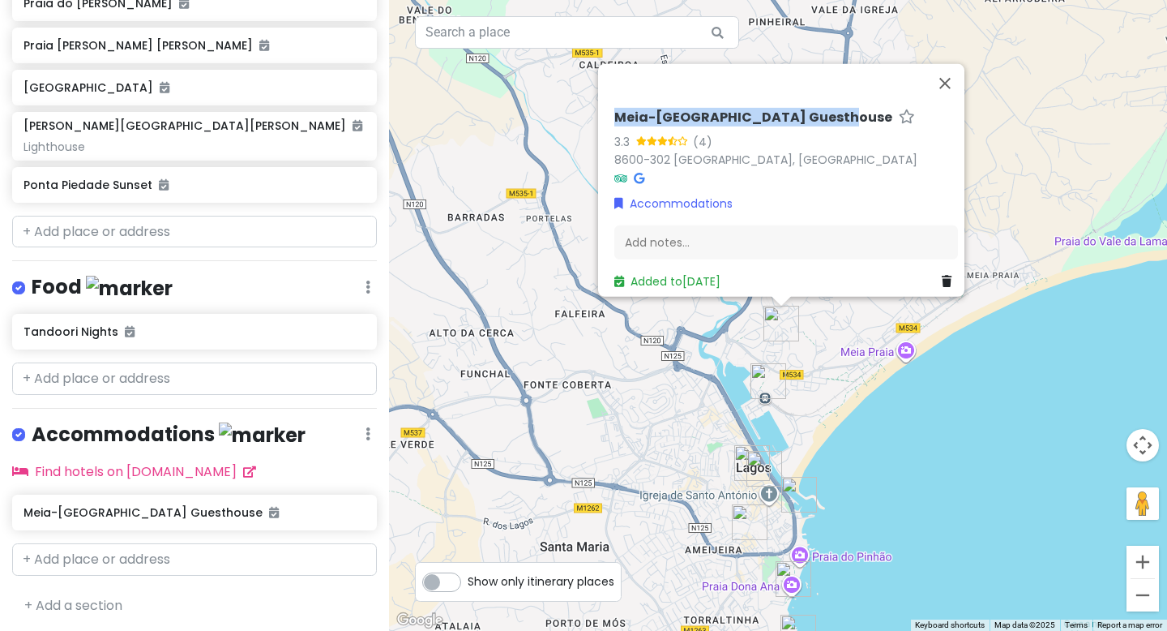
drag, startPoint x: 822, startPoint y: 111, endPoint x: 602, endPoint y: 113, distance: 219.7
click at [608, 114] on div "Meia-Praia Seaview Guesthouse 3.3 (4) 8600-302 Lagos, Portugal Accommodations A…" at bounding box center [786, 200] width 357 height 194
copy h6 "Meia-[GEOGRAPHIC_DATA] Guesthouse"
